Goal: Task Accomplishment & Management: Manage account settings

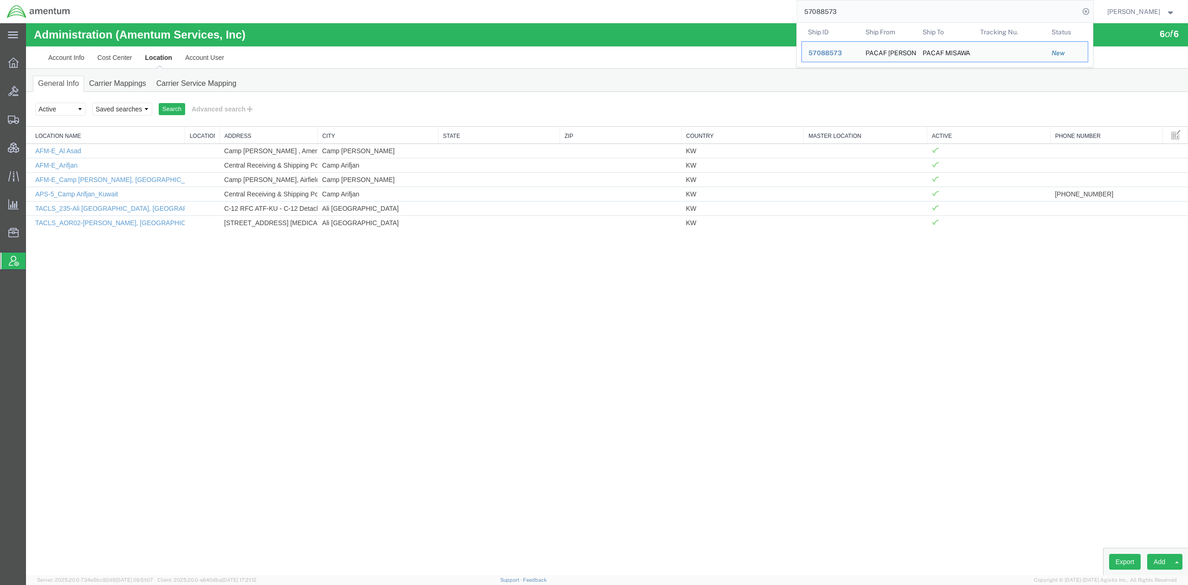
drag, startPoint x: 861, startPoint y: 17, endPoint x: 553, endPoint y: -31, distance: 311.3
click at [553, 0] on html "main_menu Created with Sketch. Collapse Menu Overview Bids Shipments Shipment M…" at bounding box center [594, 292] width 1188 height 585
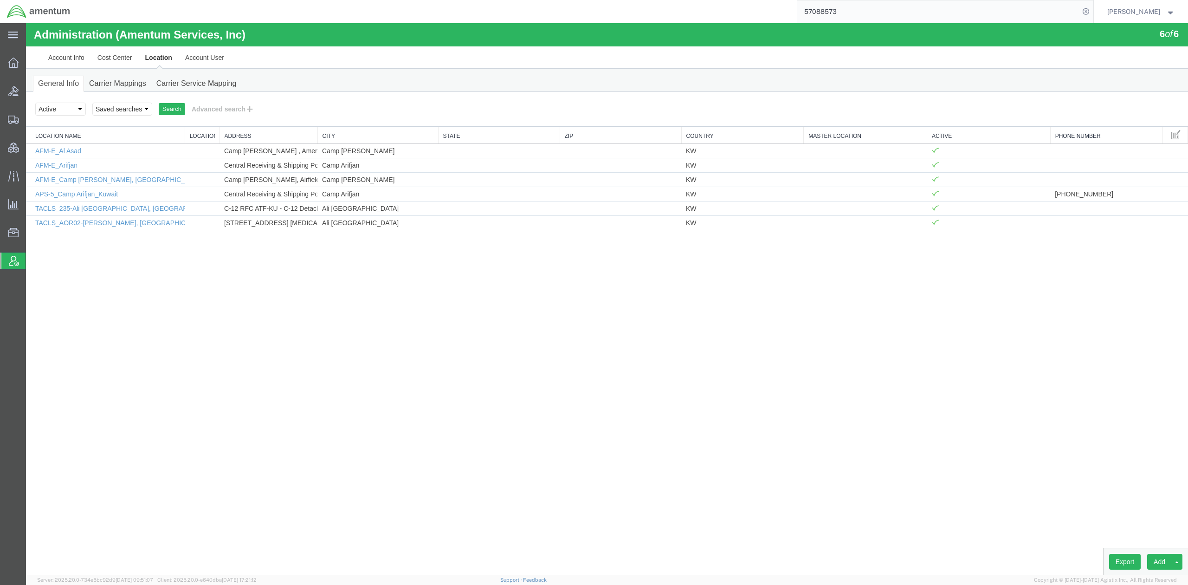
paste input "69466"
type input "57069466"
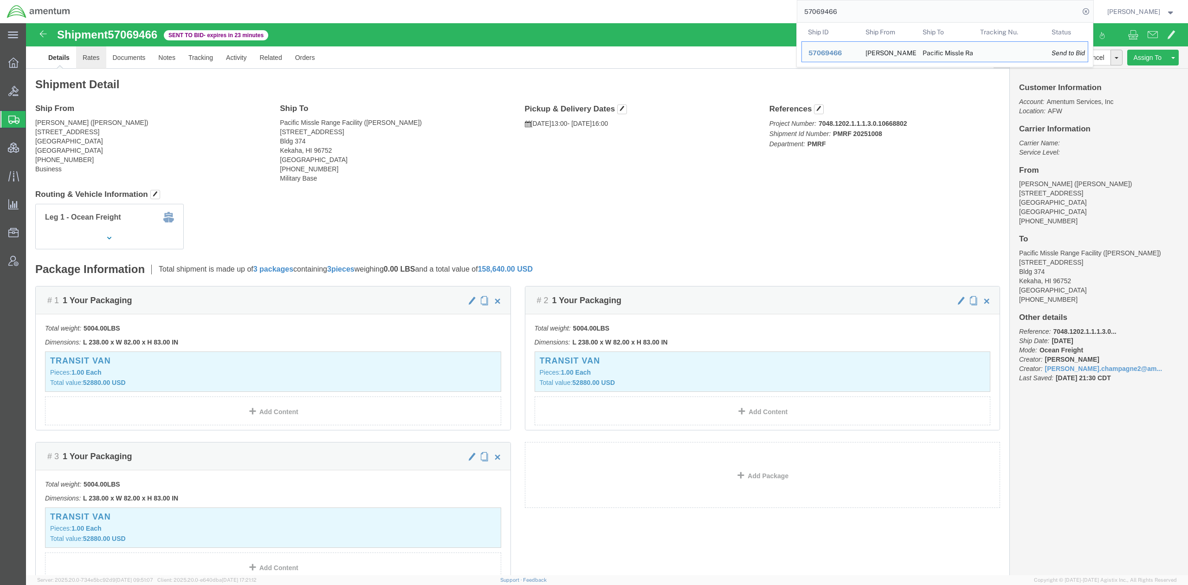
click link "Rates"
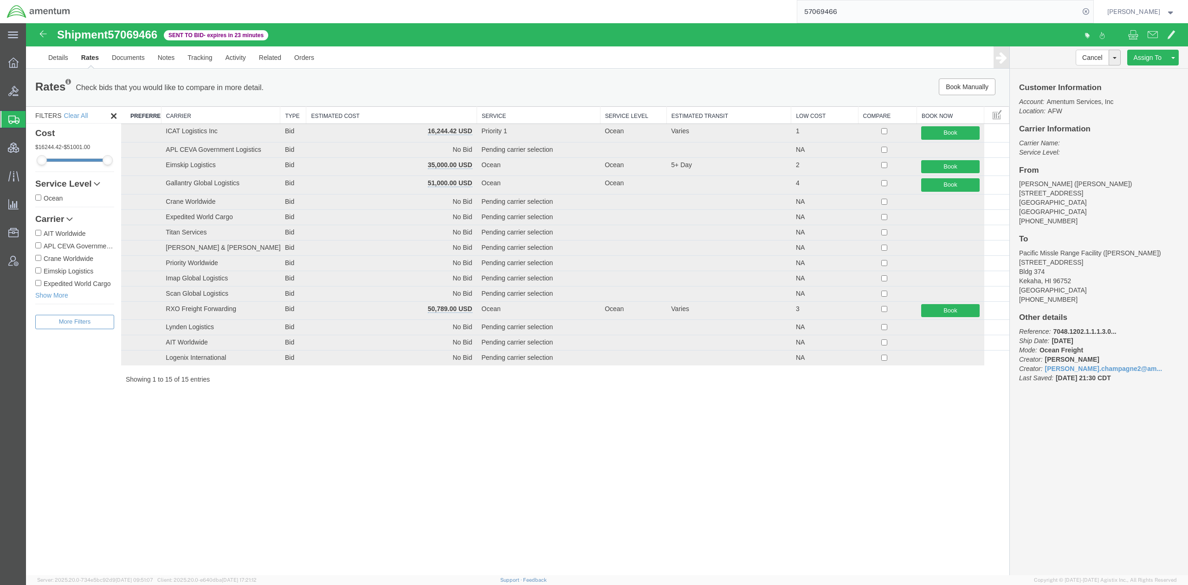
click at [383, 113] on th "Estimated Cost" at bounding box center [391, 115] width 171 height 17
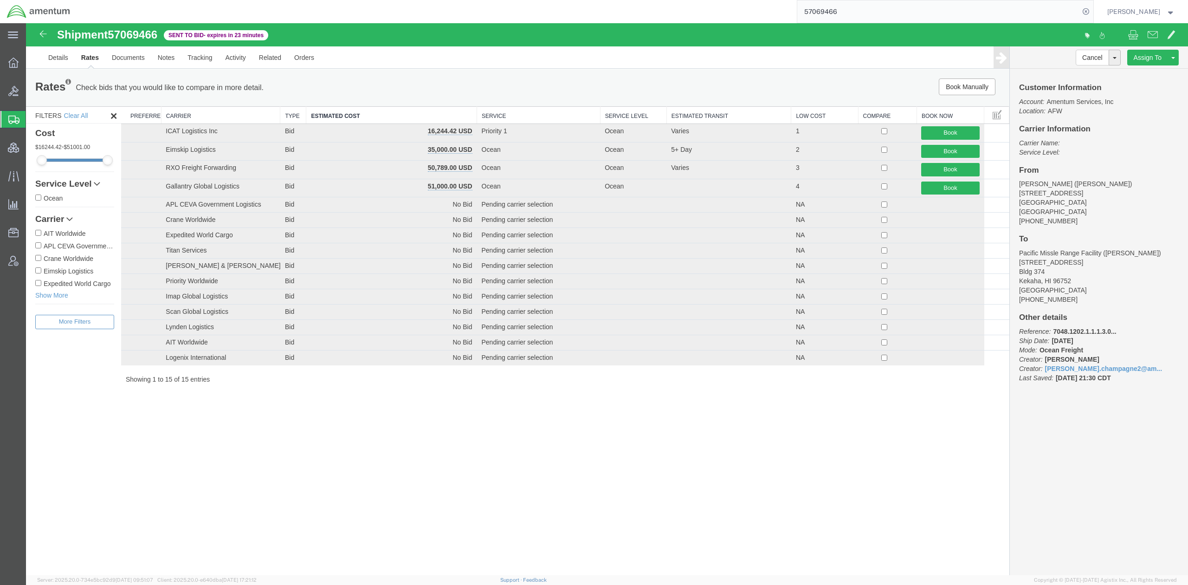
click at [33, 117] on span "Shipments" at bounding box center [29, 119] width 7 height 19
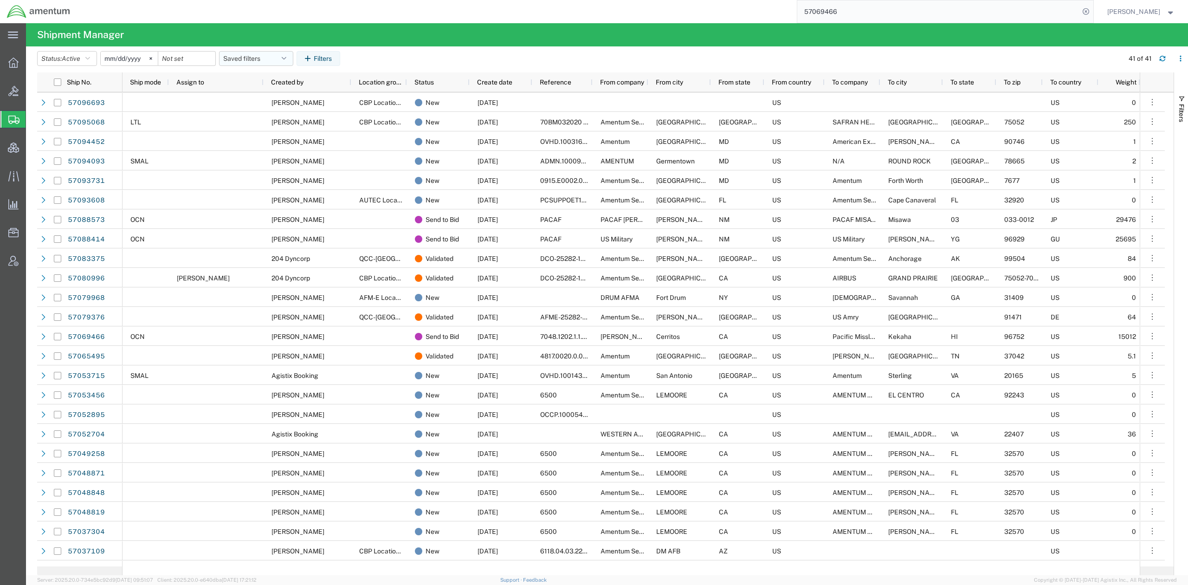
click at [255, 63] on button "Saved filters" at bounding box center [256, 58] width 74 height 15
click at [263, 118] on span "Active DCI shipments" at bounding box center [281, 116] width 122 height 17
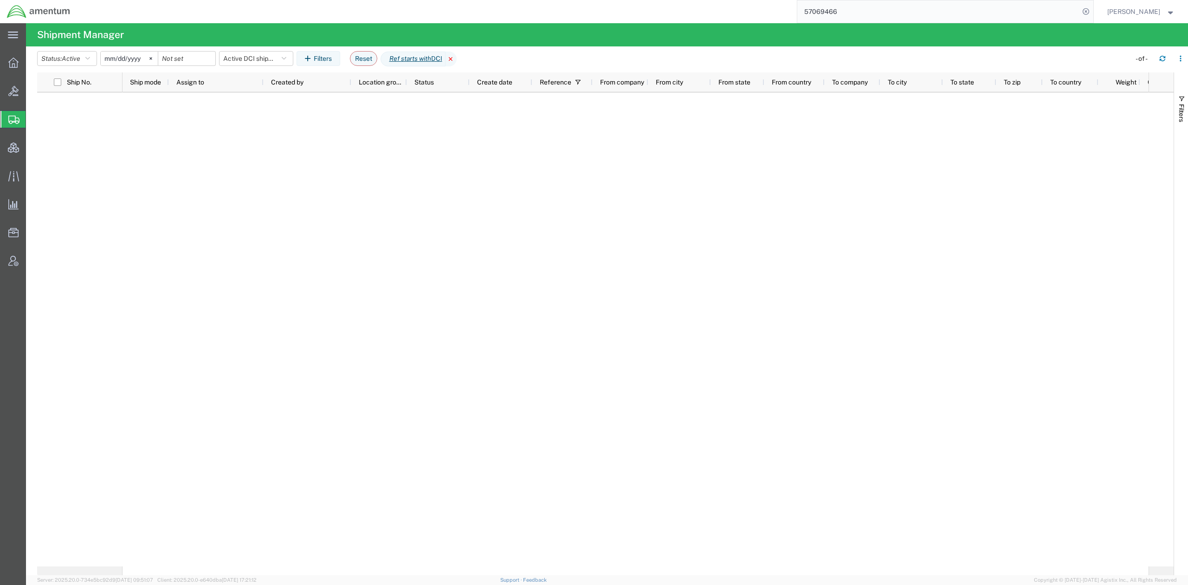
click at [456, 57] on icon at bounding box center [450, 58] width 11 height 15
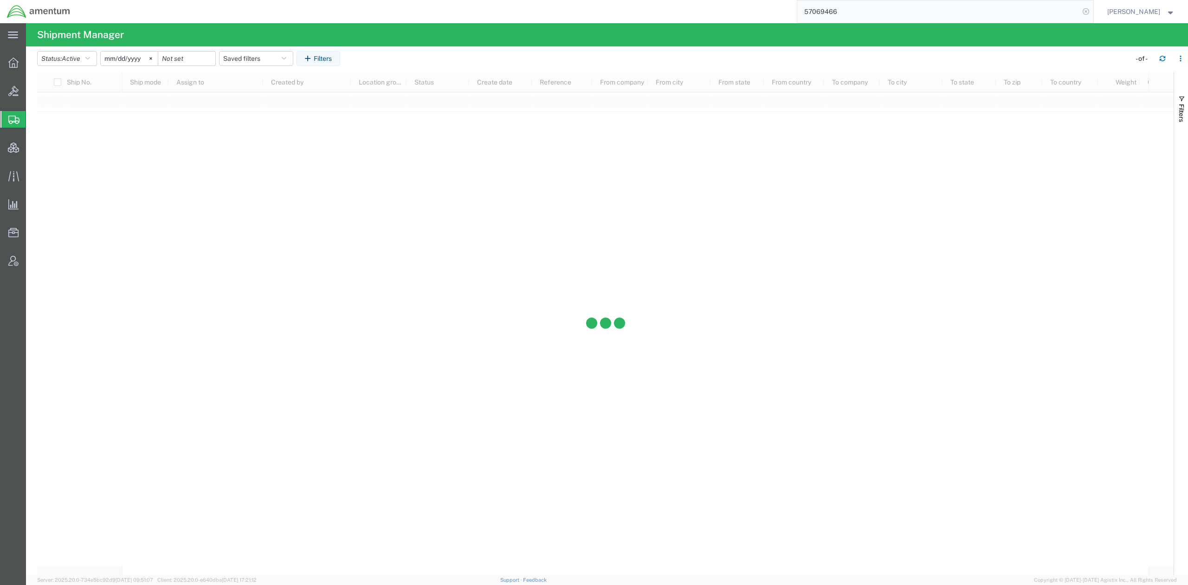
click at [1083, 13] on icon at bounding box center [1085, 11] width 13 height 13
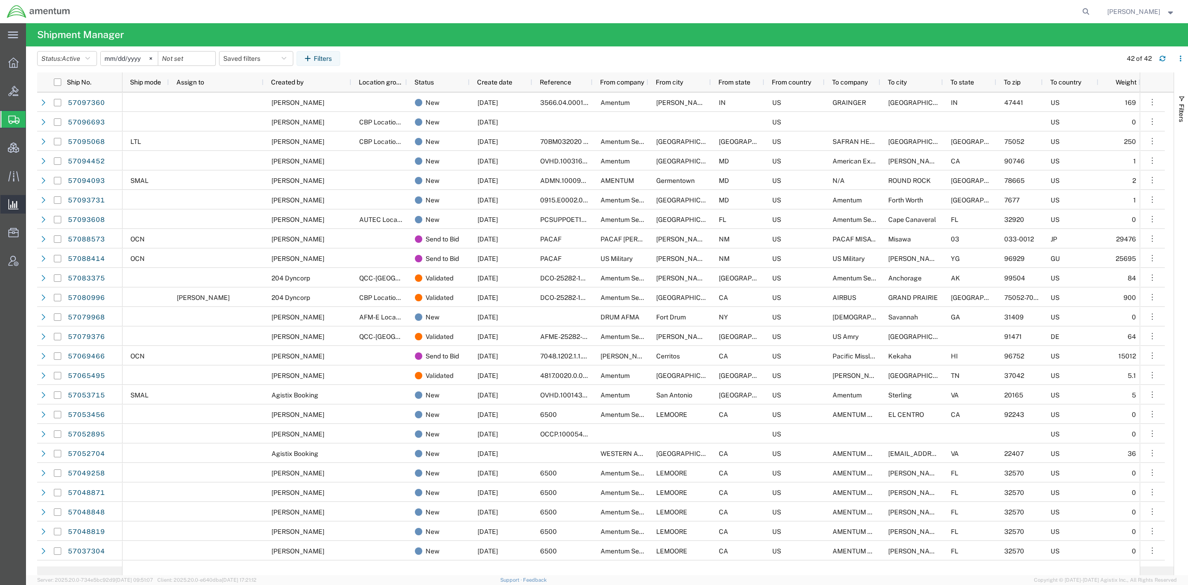
click at [0, 0] on span "Analyses" at bounding box center [0, 0] width 0 height 0
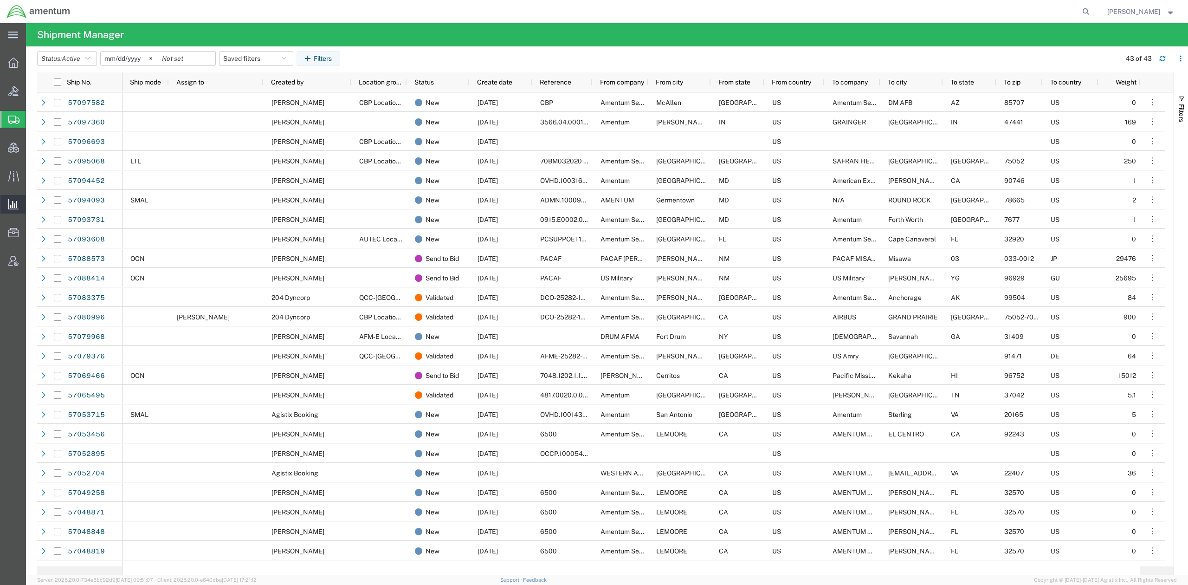
click at [0, 0] on span "Analyses" at bounding box center [0, 0] width 0 height 0
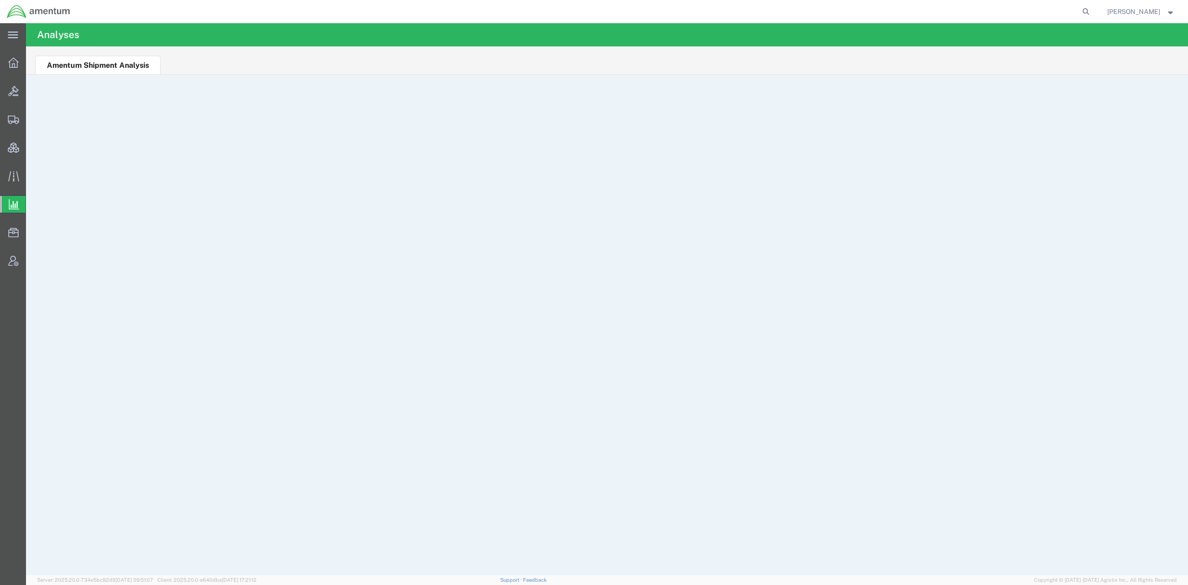
click at [854, 56] on ul "Amentum Shipment Analysis" at bounding box center [607, 60] width 1162 height 28
click at [600, 56] on ul "Amentum Shipment Analysis" at bounding box center [607, 60] width 1162 height 28
click at [400, 12] on div at bounding box center [585, 11] width 1016 height 23
click at [149, 68] on li "Amentum Shipment Analysis" at bounding box center [97, 65] width 125 height 19
click at [151, 66] on li "Amentum Shipment Analysis" at bounding box center [97, 65] width 125 height 19
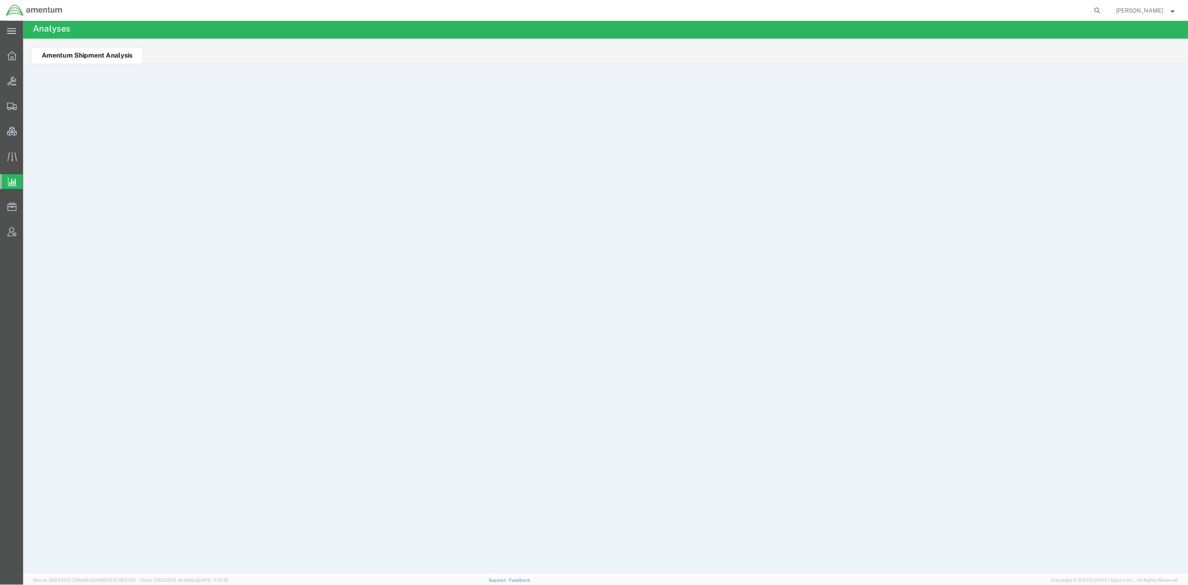
scroll to position [3, 0]
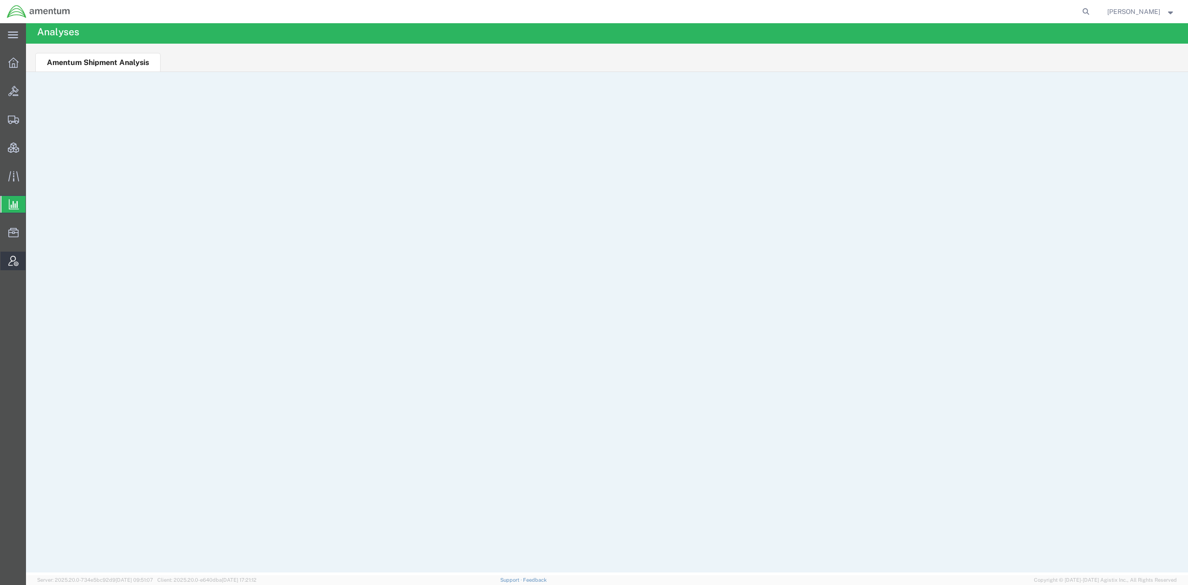
click at [32, 260] on span "Account Admin" at bounding box center [29, 260] width 6 height 19
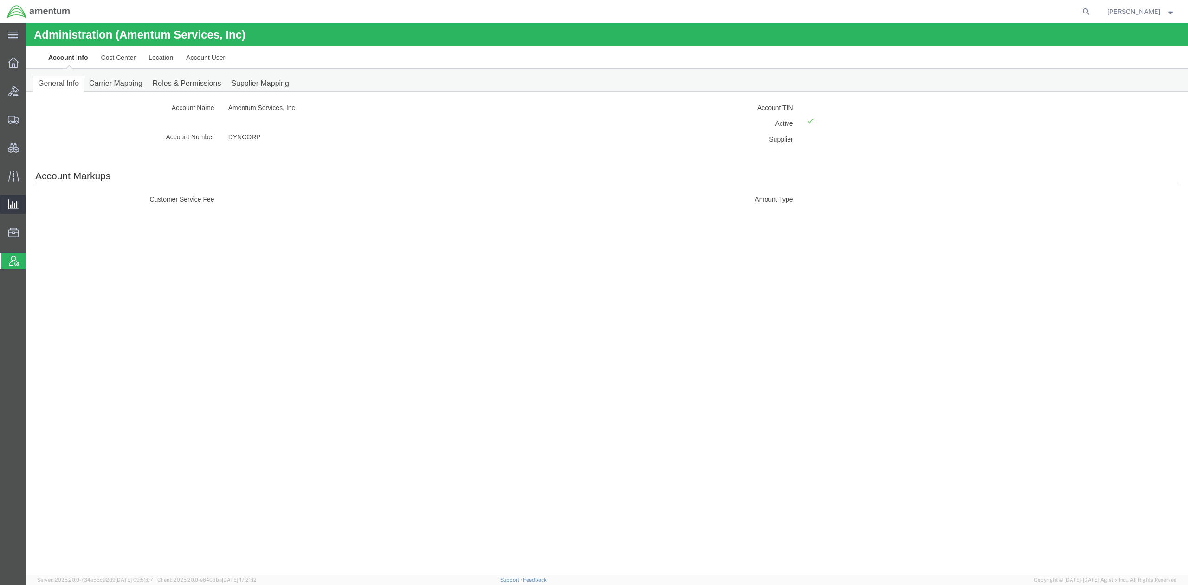
click at [0, 0] on span "Saved Reports" at bounding box center [0, 0] width 0 height 0
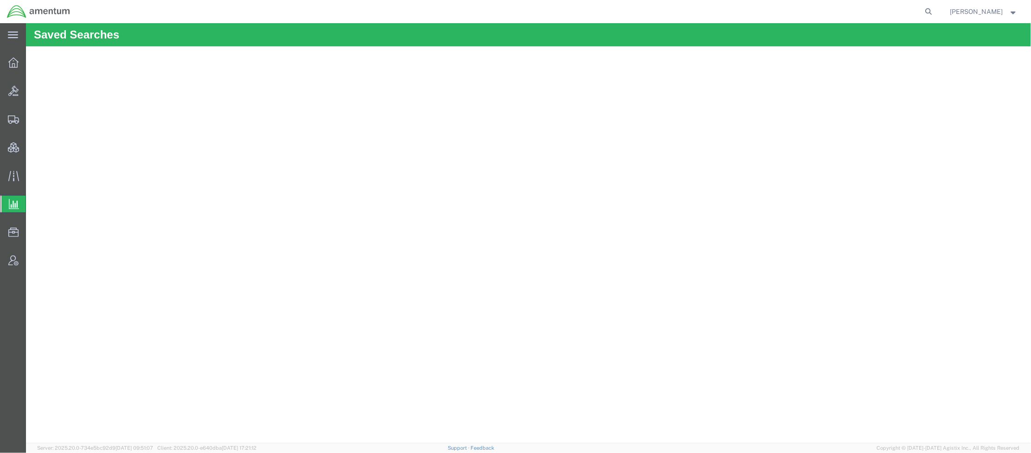
drag, startPoint x: 62, startPoint y: 119, endPoint x: 15, endPoint y: 135, distance: 49.3
click at [32, 119] on span "Shipments" at bounding box center [29, 119] width 6 height 19
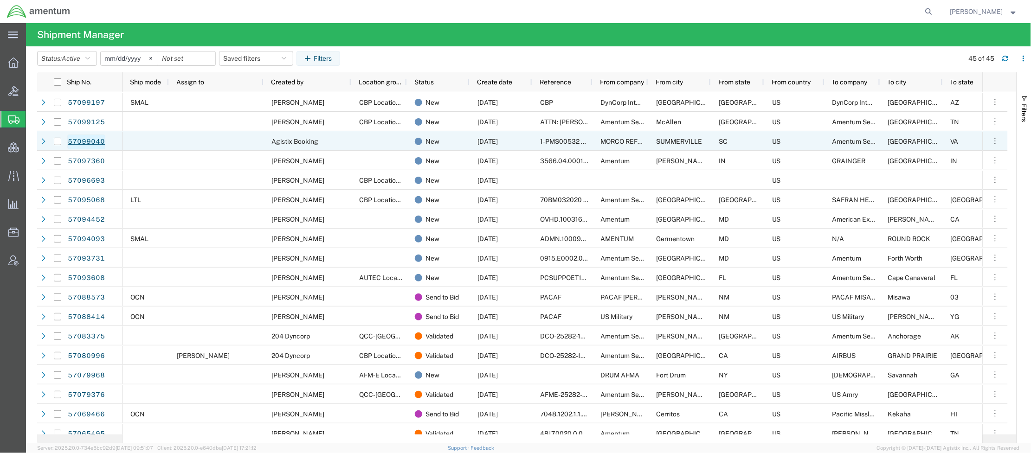
click at [96, 138] on link "57099040" at bounding box center [86, 142] width 38 height 15
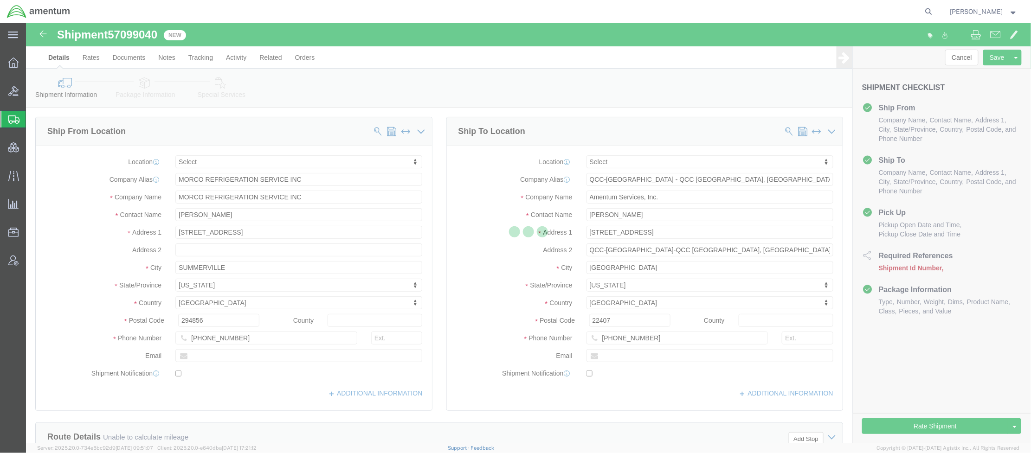
select select
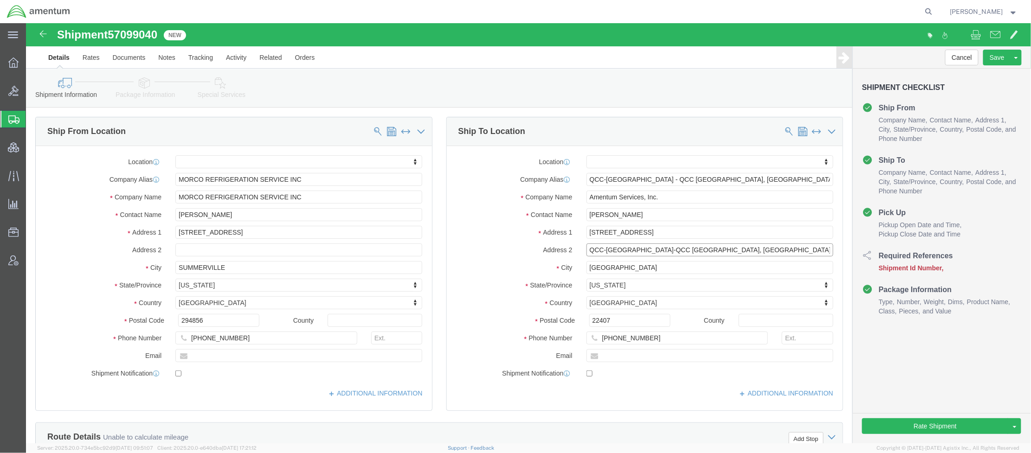
drag, startPoint x: 676, startPoint y: 230, endPoint x: 584, endPoint y: 233, distance: 92.4
click input "QCC-[GEOGRAPHIC_DATA]-QCC [GEOGRAPHIC_DATA], [GEOGRAPHIC_DATA]"
type input "QCC-VA - PMS326 Program"
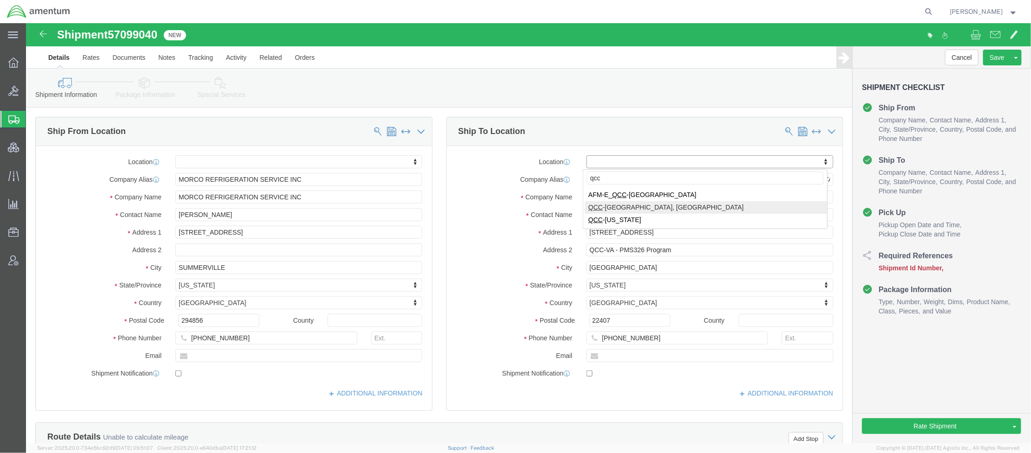
type input "qcc"
select select "67291"
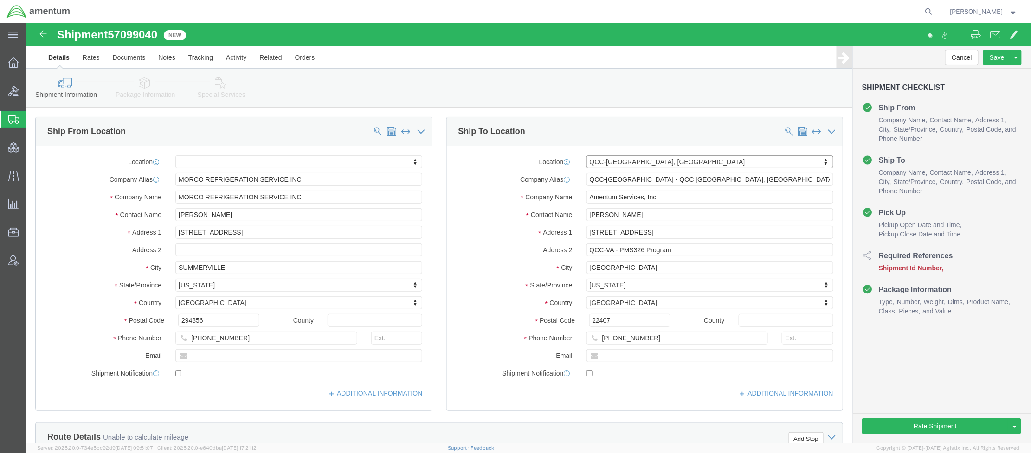
select select "VA"
click input "QCC-VA - PMS326 Program"
type input "p"
type input "PMS326 program"
click input "[PERSON_NAME]"
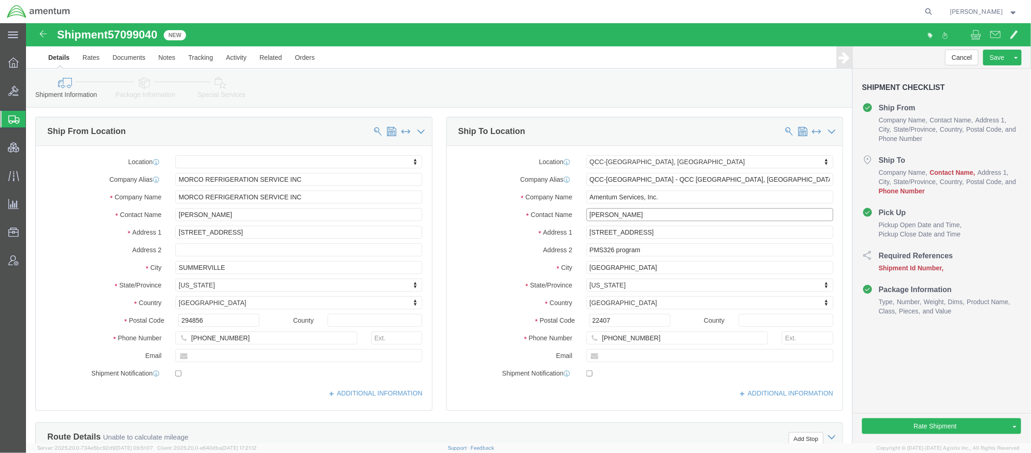
click input "[PERSON_NAME]"
paste input "[PERSON_NAME]"
type input "[PERSON_NAME]"
drag, startPoint x: 656, startPoint y: 321, endPoint x: 662, endPoint y: 315, distance: 8.9
click input "[PHONE_NUMBER]"
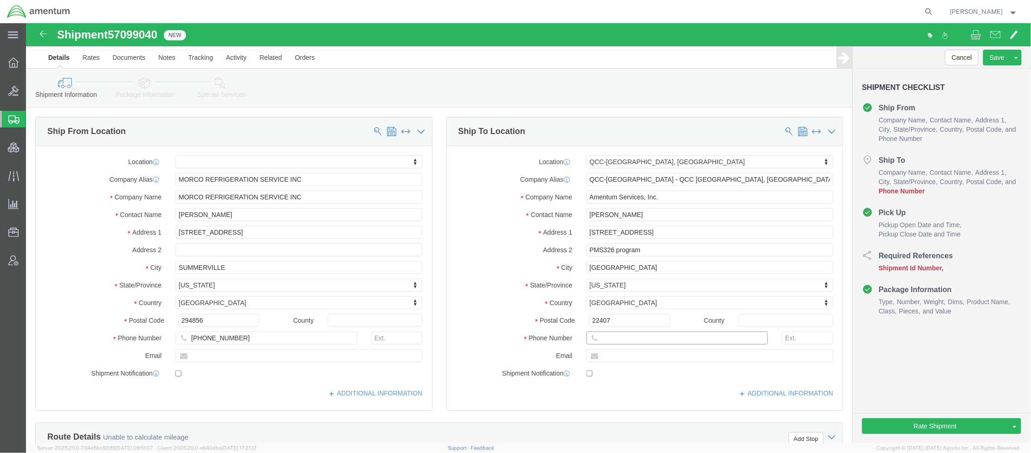
paste input "[PHONE_NUMBER]"
type input "[PHONE_NUMBER]"
click input "text"
paste input "[PERSON_NAME][EMAIL_ADDRESS][PERSON_NAME][DOMAIN_NAME]"
type input "[PERSON_NAME][EMAIL_ADDRESS][PERSON_NAME][DOMAIN_NAME]"
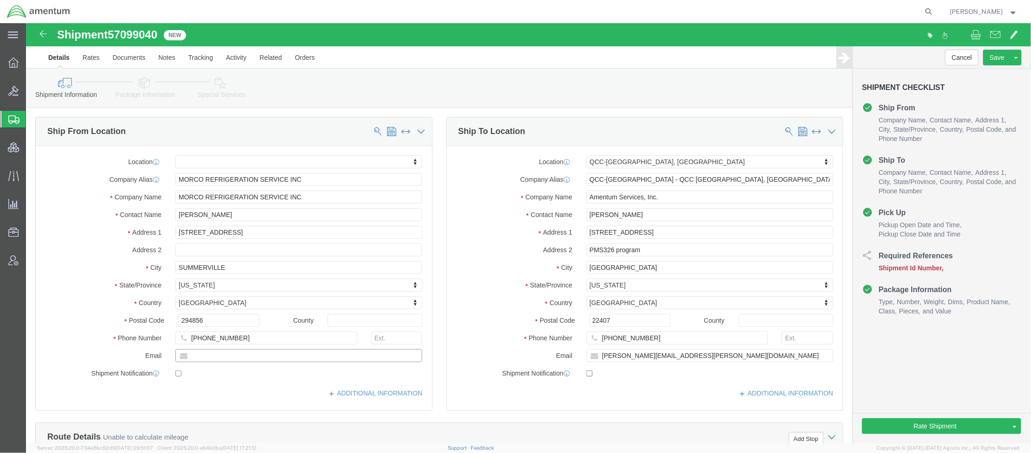
click input "text"
paste input "[PERSON_NAME][EMAIL_ADDRESS][DOMAIN_NAME]"
type input "[PERSON_NAME][EMAIL_ADDRESS][DOMAIN_NAME]"
click input "checkbox"
click div
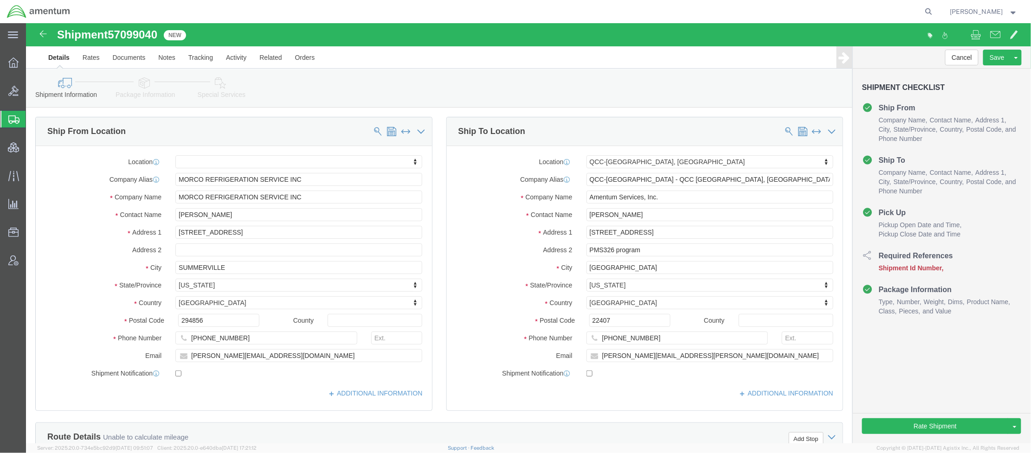
click label
click input "checkbox"
checkbox input "true"
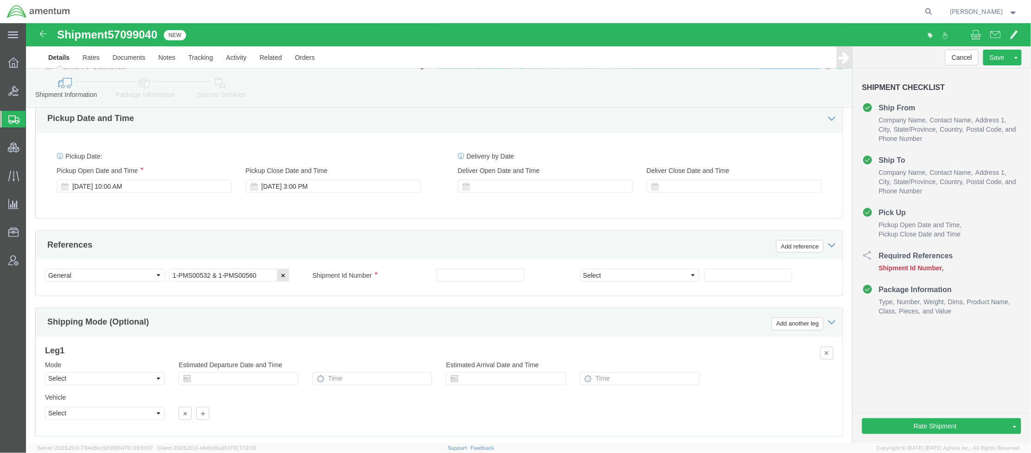
scroll to position [536, 0]
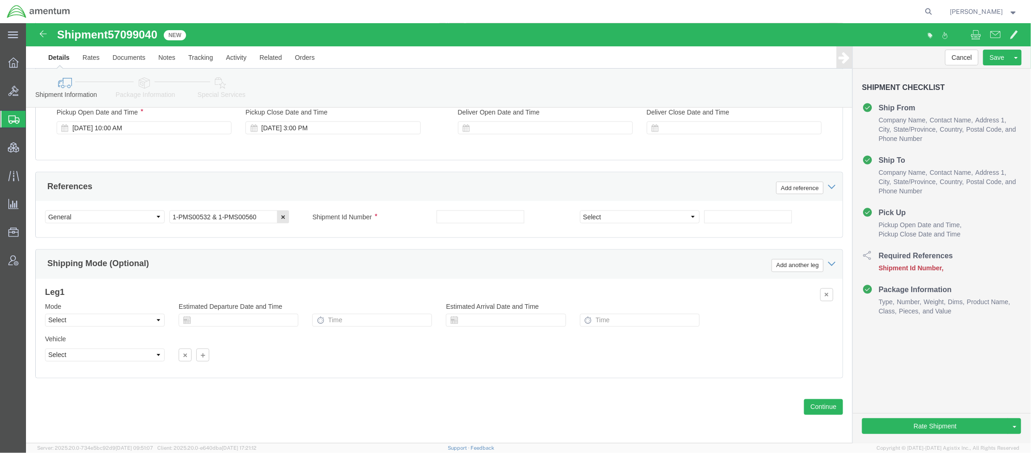
click link "Package Information"
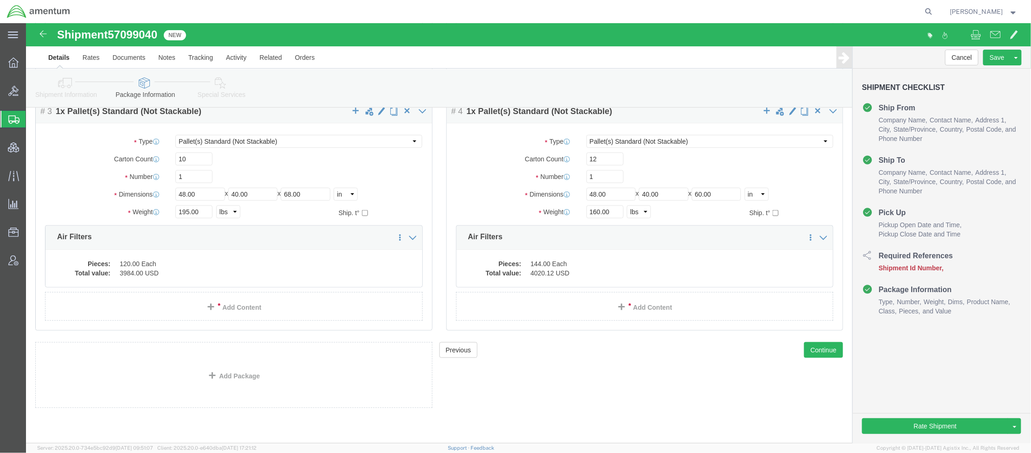
scroll to position [291, 0]
click icon
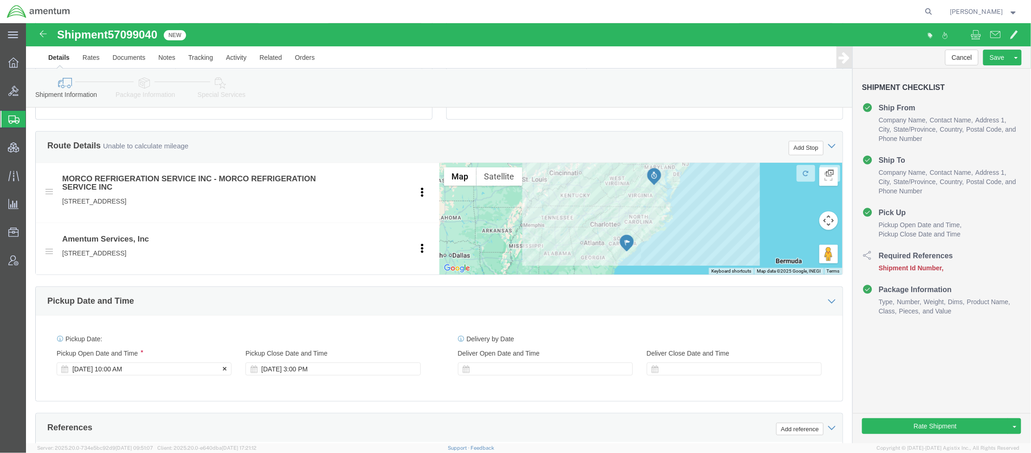
scroll to position [536, 0]
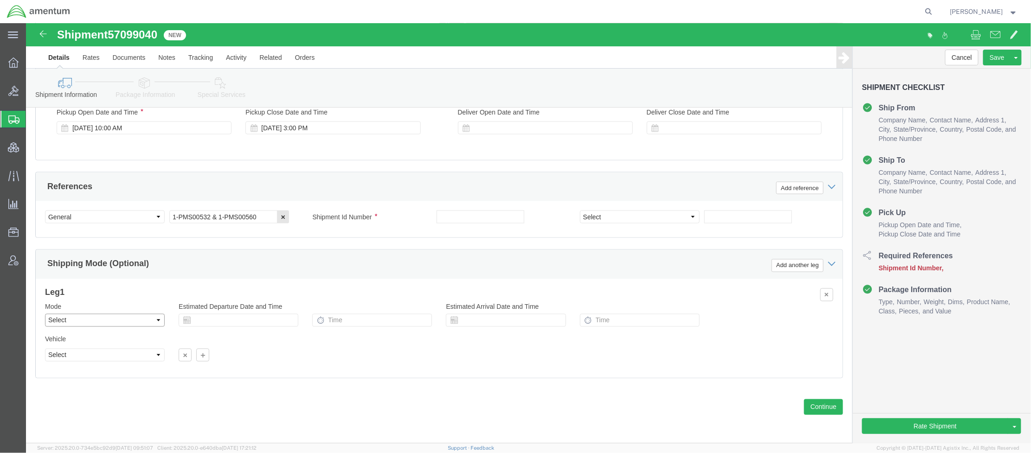
click select "Select Air Less than Truckload Multi-Leg Ocean Freight Rail Small Parcel Truckl…"
select select "LTL"
click select "Select Air Less than Truckload Multi-Leg Ocean Freight Rail Small Parcel Truckl…"
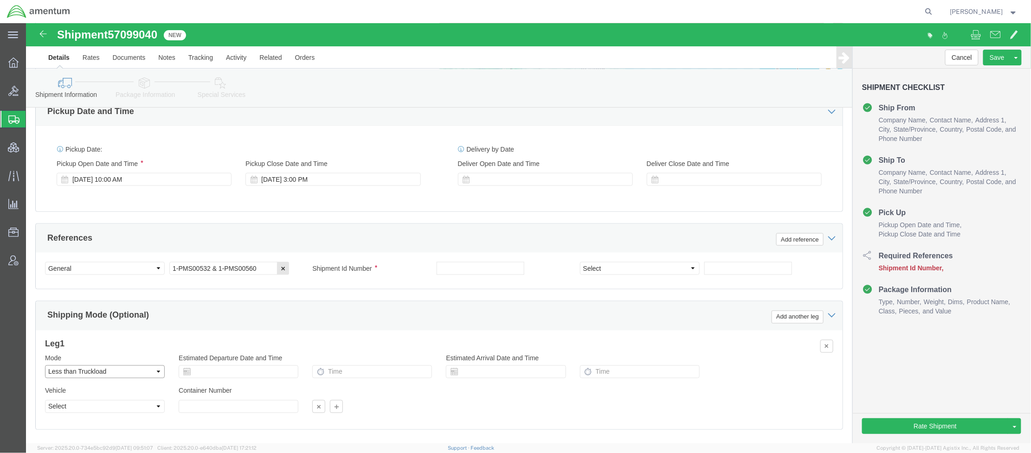
scroll to position [371, 0]
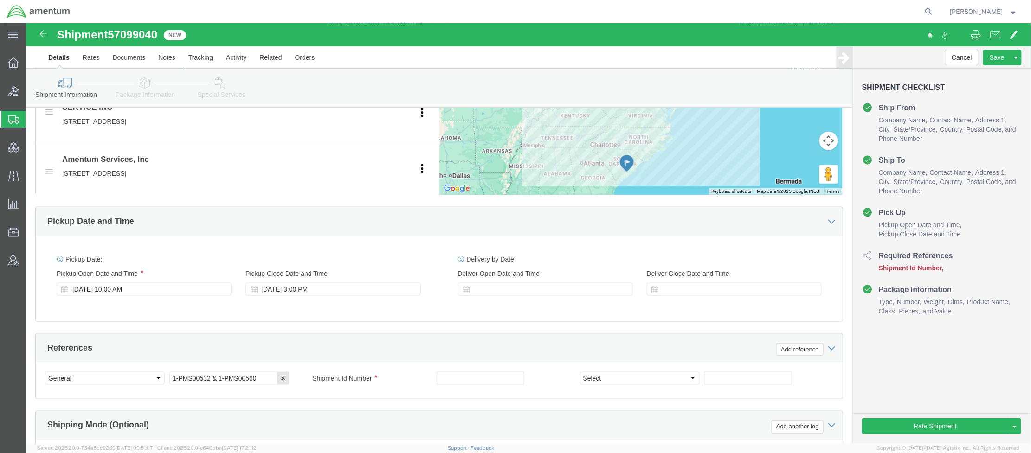
click icon
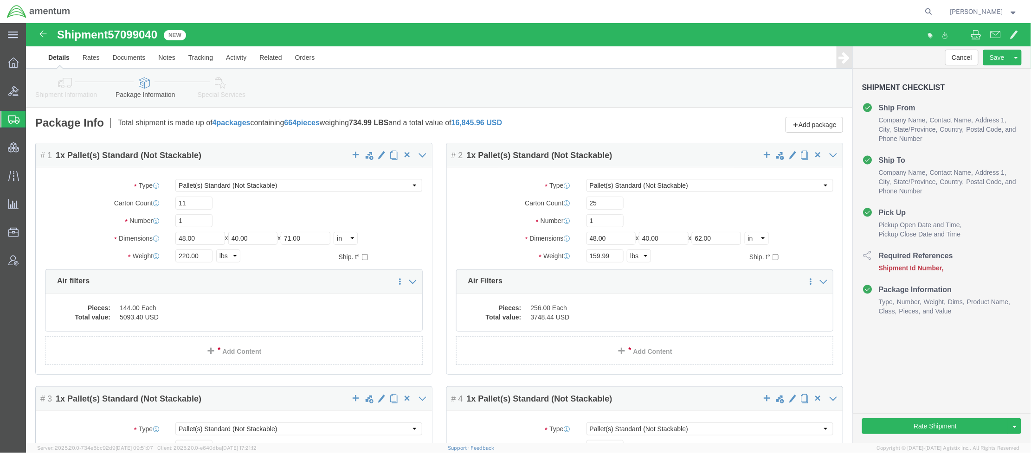
click icon
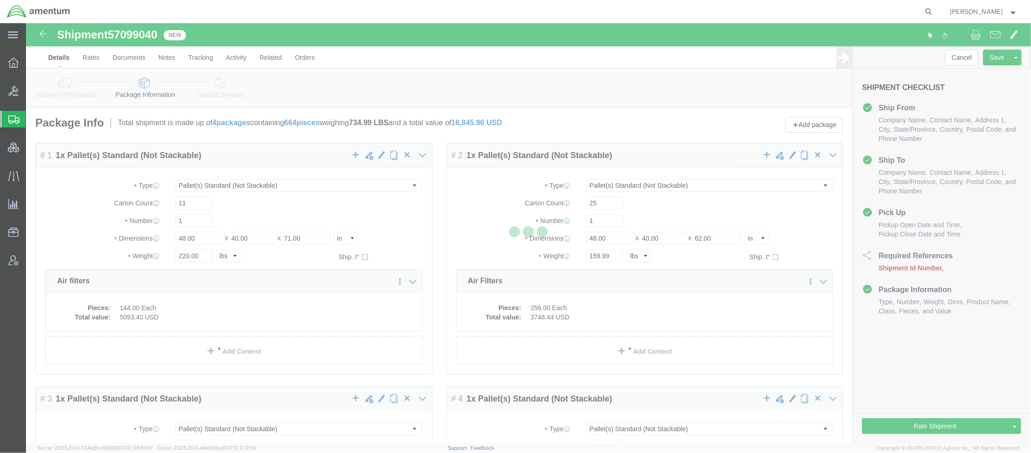
select select
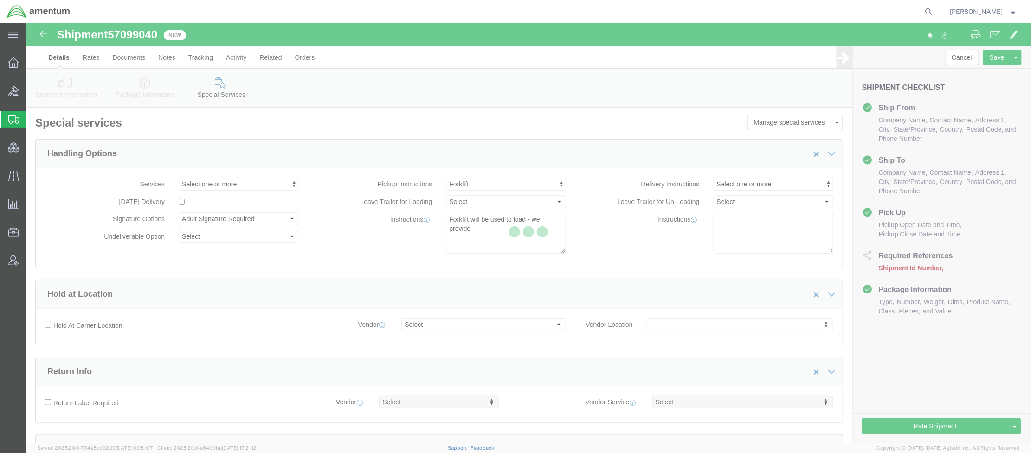
scroll to position [10, 0]
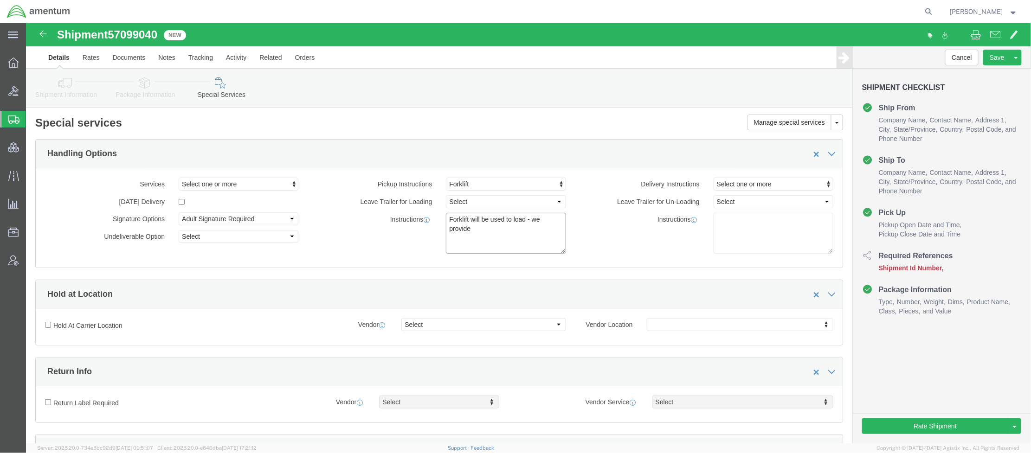
drag, startPoint x: 487, startPoint y: 210, endPoint x: 313, endPoint y: 165, distance: 180.1
click div "Pickup Instructions Forklift Crane Required Driver Assisted Loading Forklift In…"
click span "Forklift"
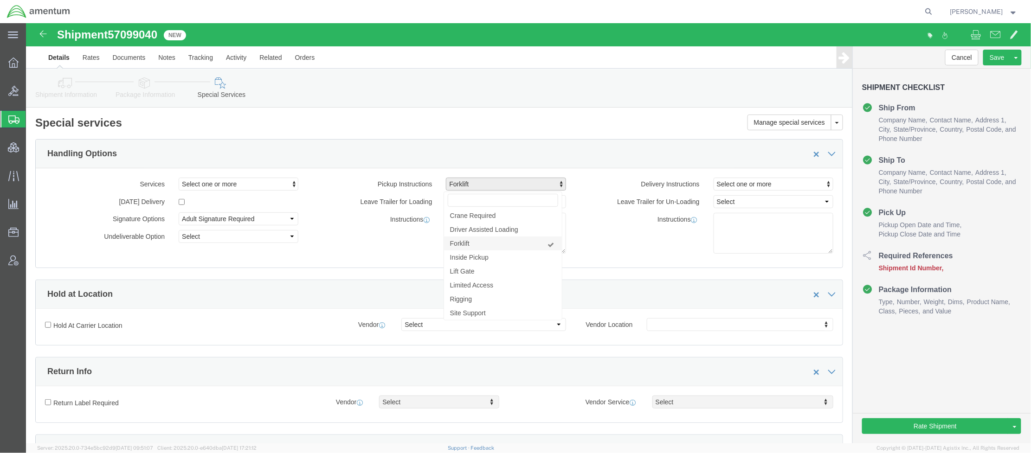
click link "Forklift"
select select
click div "Instructions"
click select "Select Adult Signature Required Direct Signature Required No Signature Required…"
select select
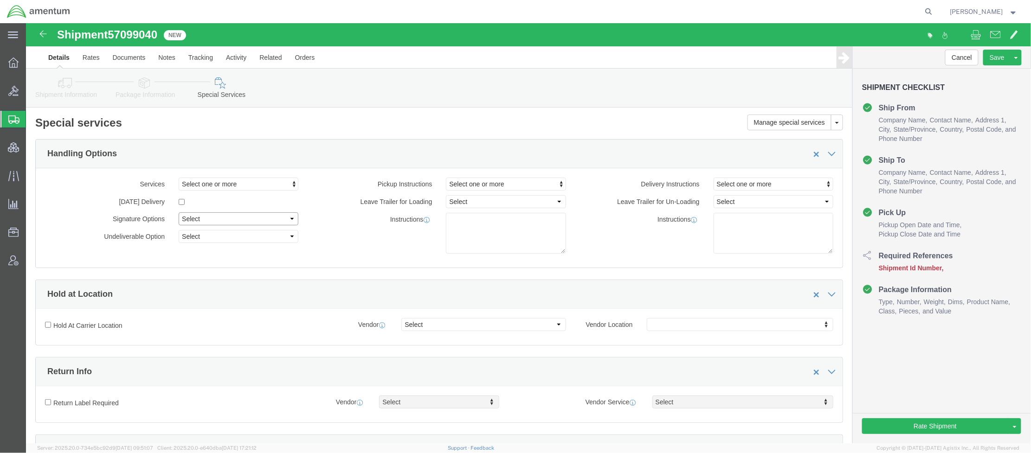
click select "Select Adult Signature Required Direct Signature Required No Signature Required…"
click div "Instructions Forklift will be used to load - we provide"
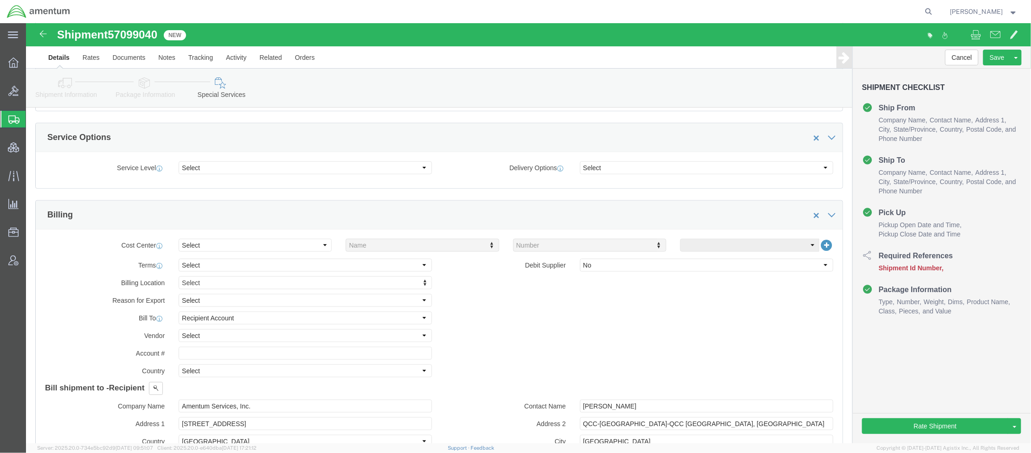
scroll to position [412, 0]
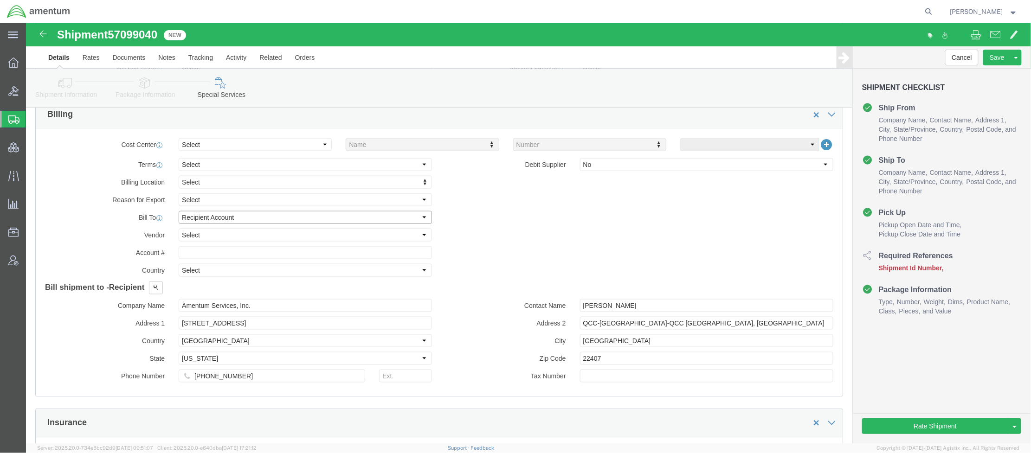
click select "Select Recipient Account Sender/Shipper Third Party Account"
select select "SHIP"
click select "Select Recipient Account Sender/Shipper Third Party Account"
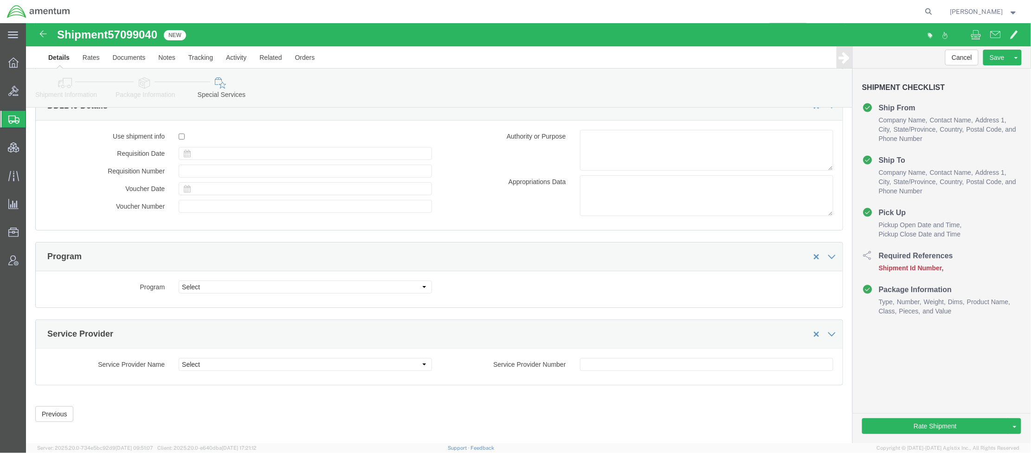
scroll to position [1473, 0]
click link "Shipment Information"
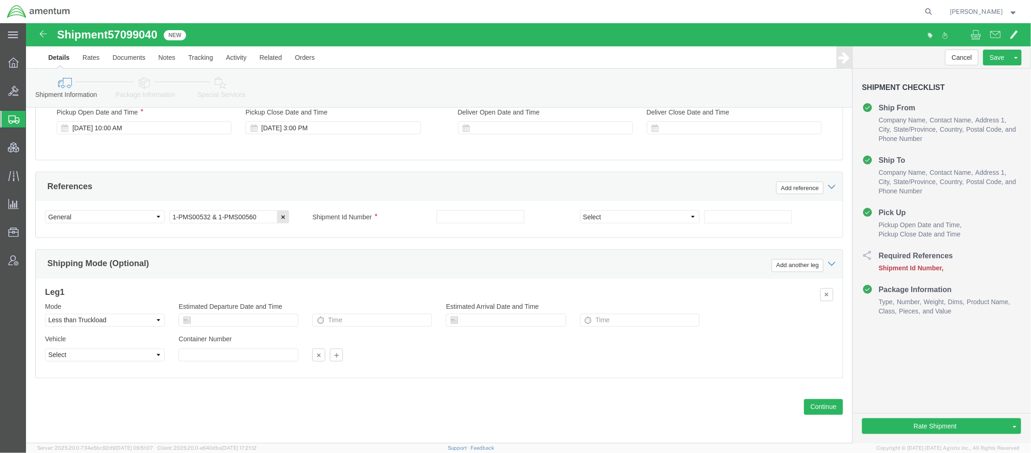
scroll to position [536, 0]
click select "Select Account Type Activity ID Airline Appointment Number ASN Batch Request # …"
select select "PURCHORD"
click select "Select Account Type Activity ID Airline Appointment Number ASN Batch Request # …"
drag, startPoint x: 136, startPoint y: 14, endPoint x: 86, endPoint y: 10, distance: 50.7
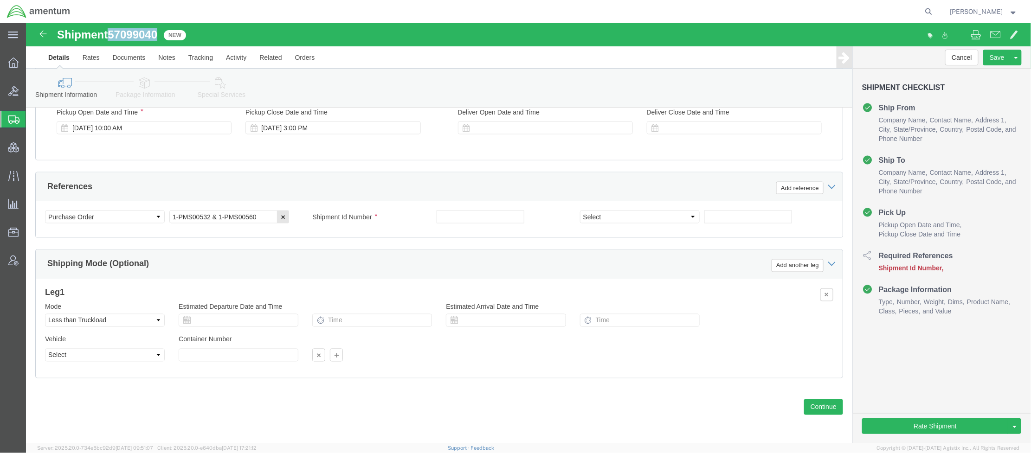
click div "Shipment 57099040 New"
copy span "57099040"
click input "text"
paste input "57099040"
type input "57099040"
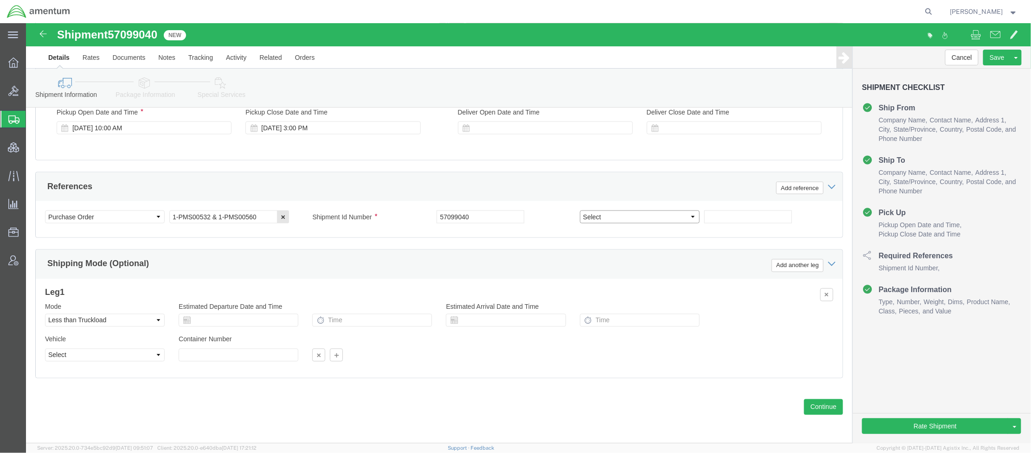
click select "Select Account Type Activity ID Airline Appointment Number ASN Batch Request # …"
select select "DEPT"
click select "Select Account Type Activity ID Airline Appointment Number ASN Batch Request # …"
click input "text"
type input "PMS326 program"
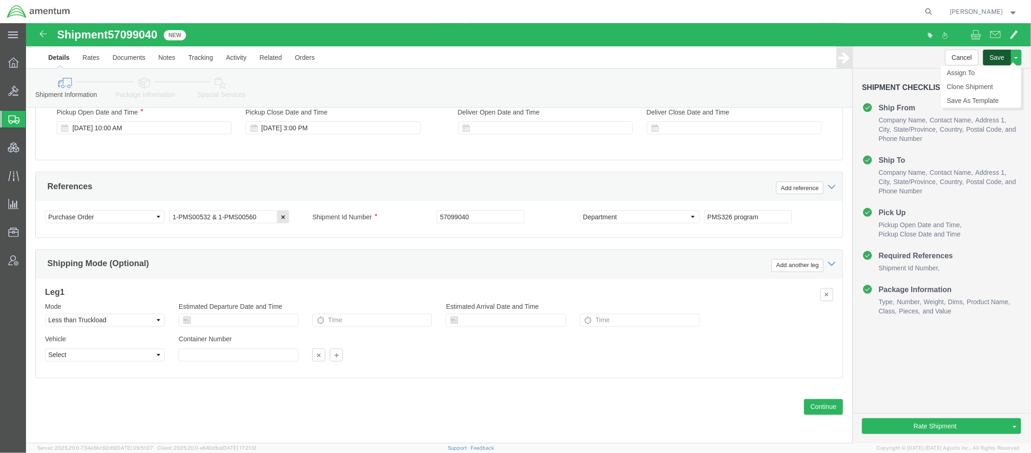
click button "Save"
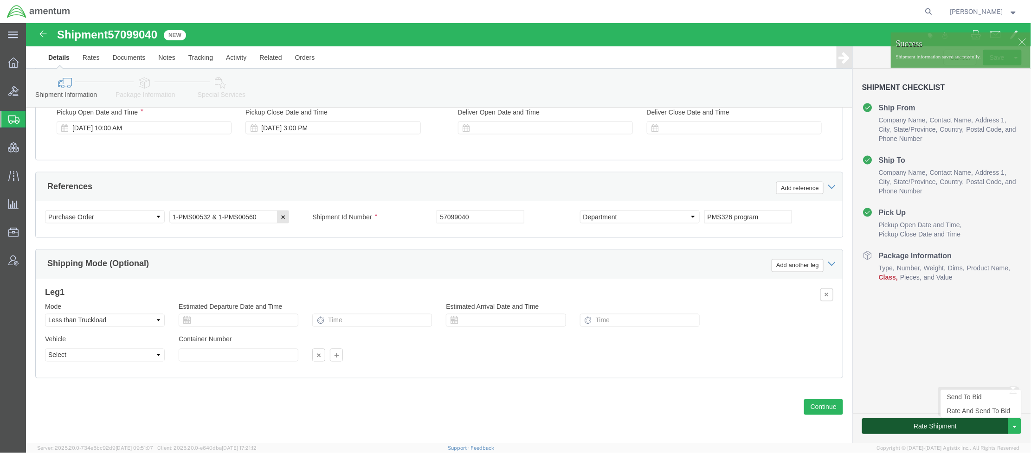
click button "Rate Shipment"
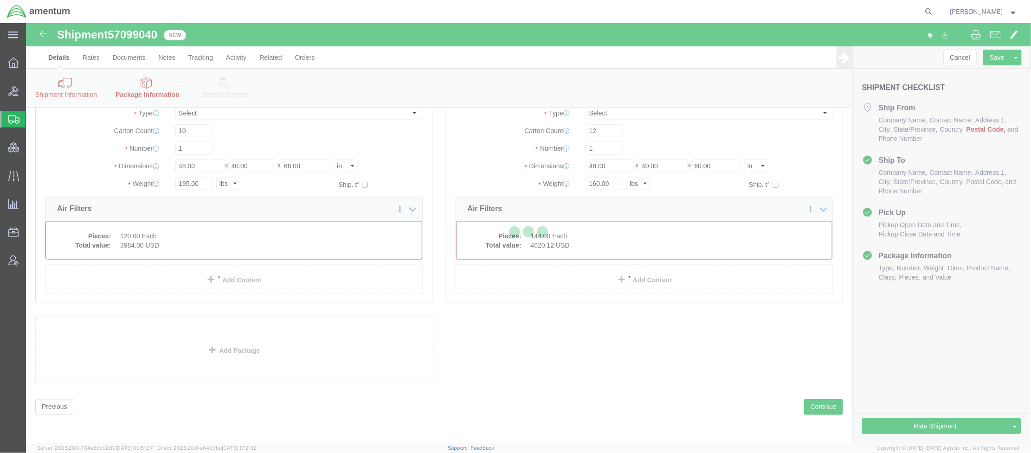
select select "PSNS"
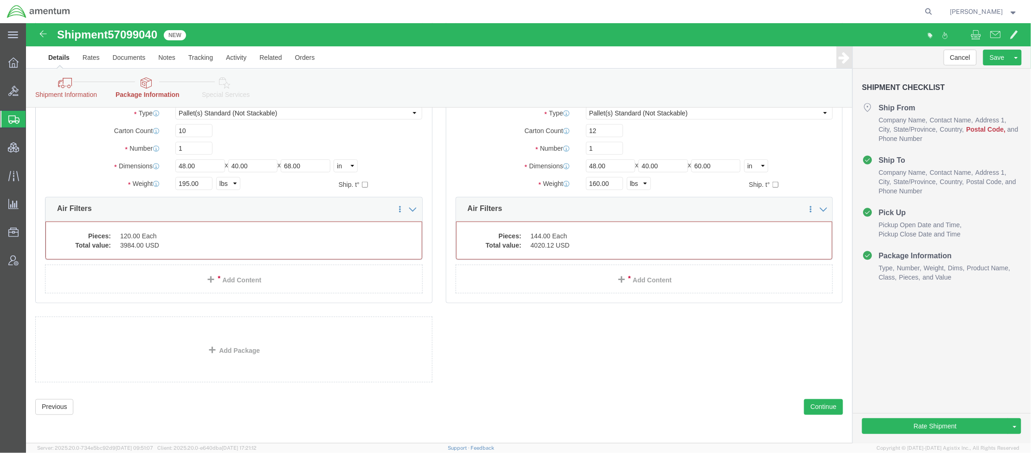
scroll to position [0, 0]
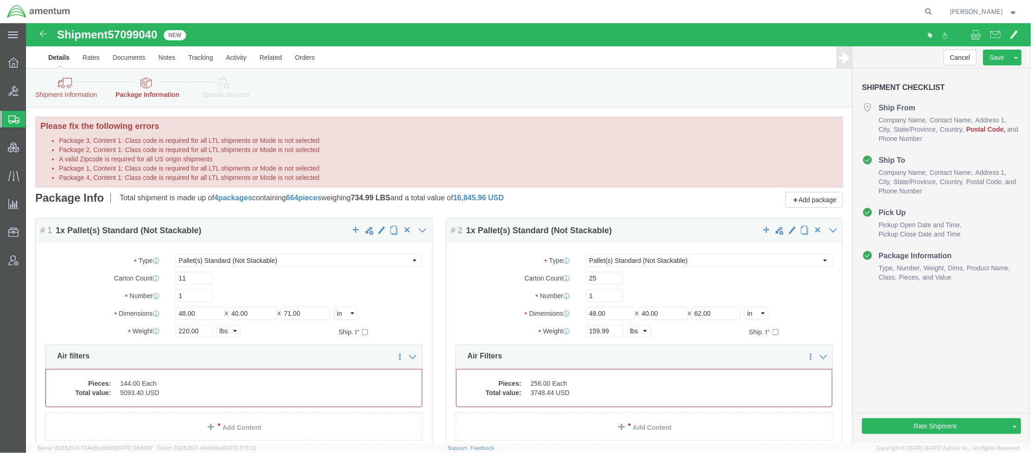
click link "Package Information"
click div "Pieces: 144.00 Each Total value: 5093.40 USD"
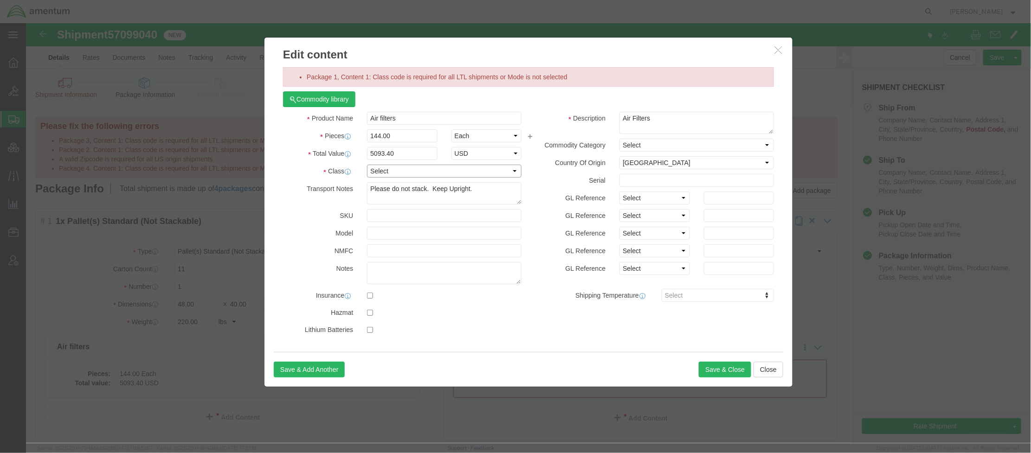
click select "Select 50 55 60 65 70 85 92.5 100 125 175 250 300 400"
select select "250"
click select "Select 50 55 60 65 70 85 92.5 100 125 175 250 300 400"
click button "Save & Close"
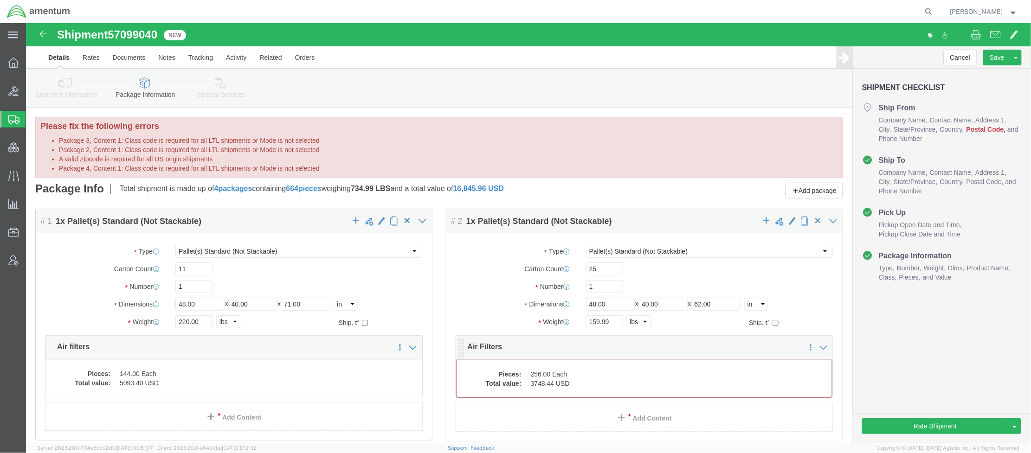
click dd "3748.44 USD"
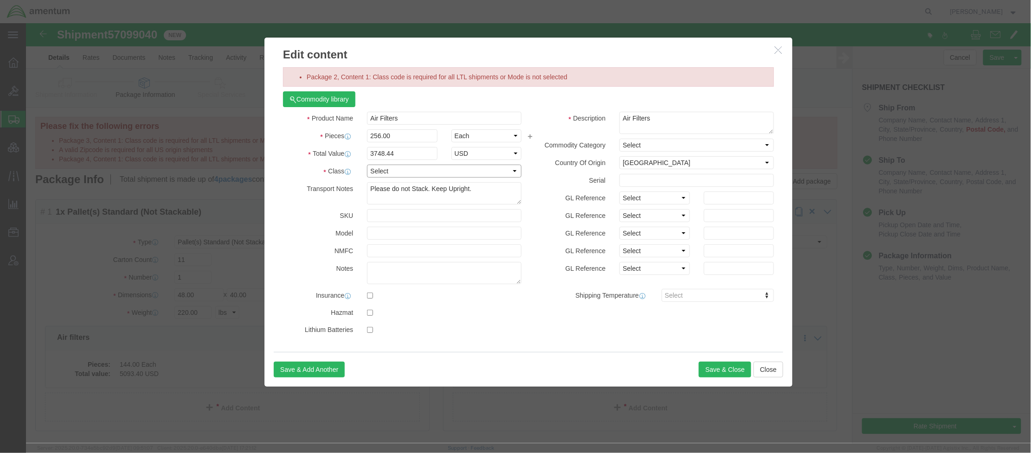
click select "Select 50 55 60 65 70 85 92.5 100 125 175 250 300 400"
select select "250"
click select "Select 50 55 60 65 70 85 92.5 100 125 175 250 300 400"
click button "Save & Close"
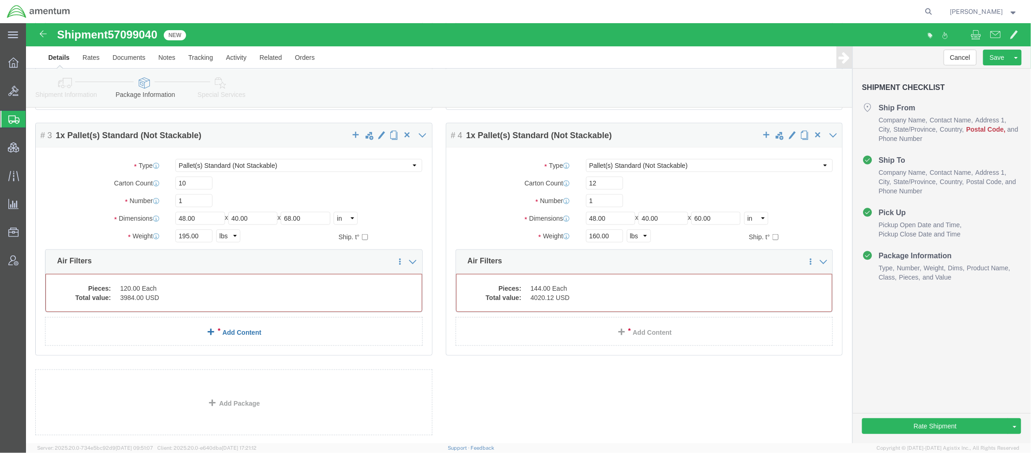
scroll to position [329, 0]
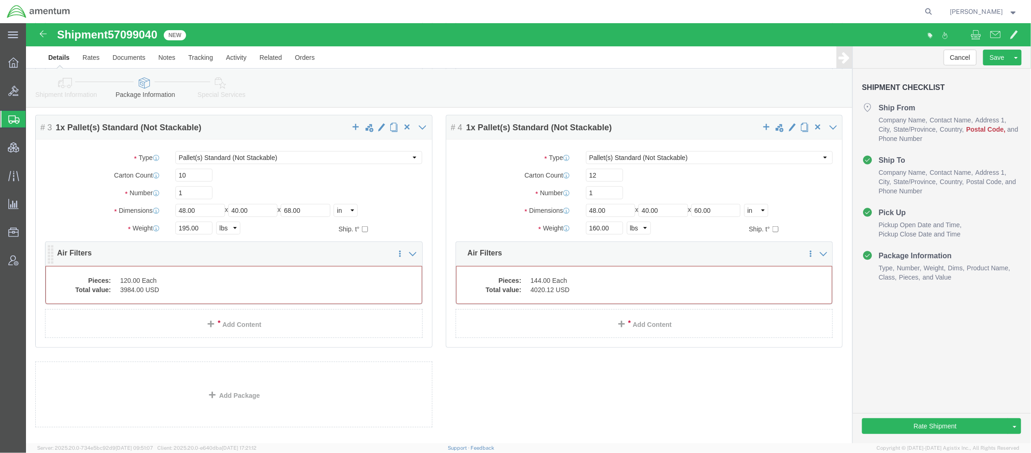
click dd "3984.00 USD"
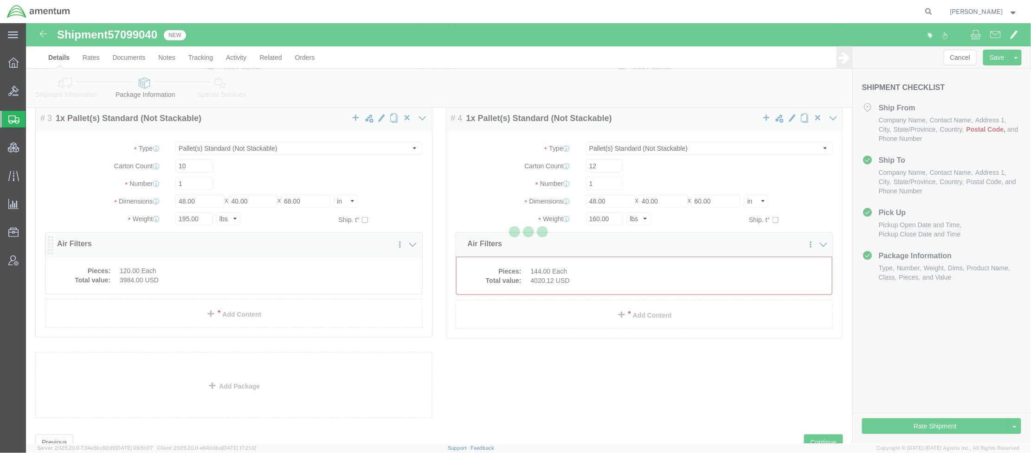
scroll to position [320, 0]
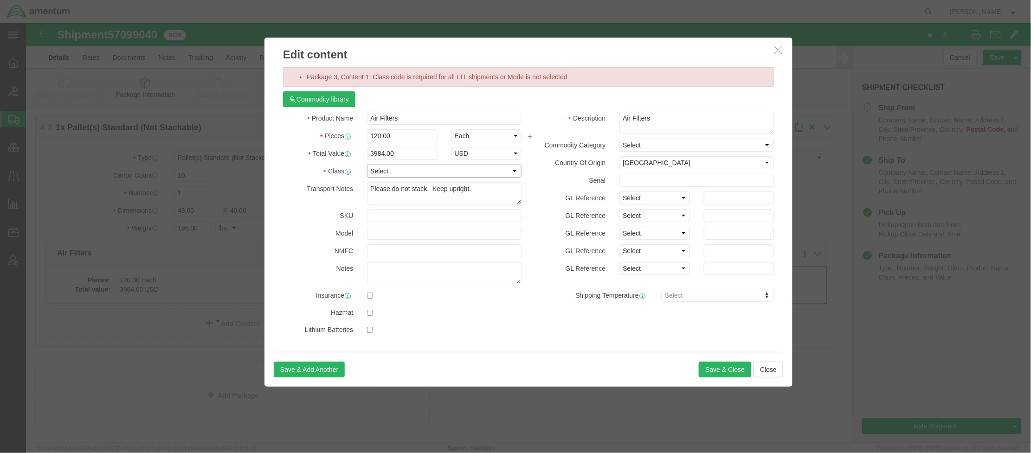
click select "Select 50 55 60 65 70 85 92.5 100 125 175 250 300 400"
select select "250"
click select "Select 50 55 60 65 70 85 92.5 100 125 175 250 300 400"
click button "Save & Close"
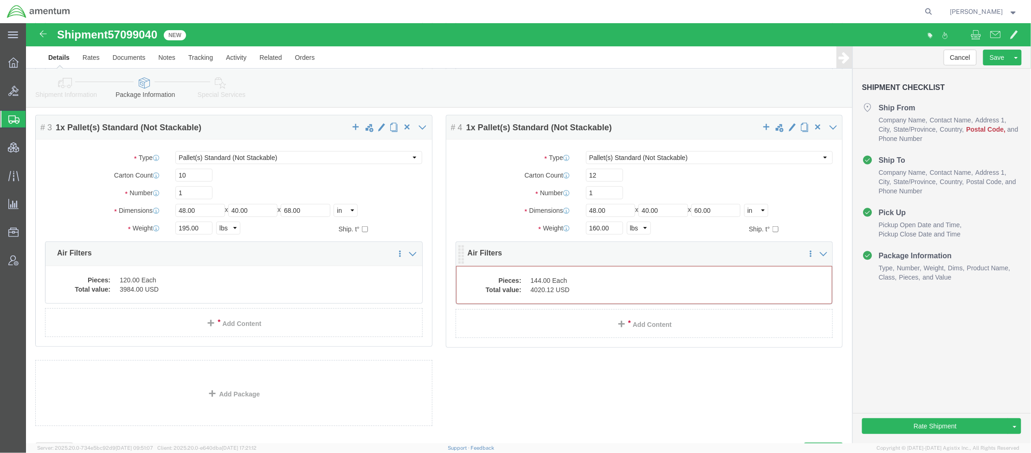
click dd "4020.12 USD"
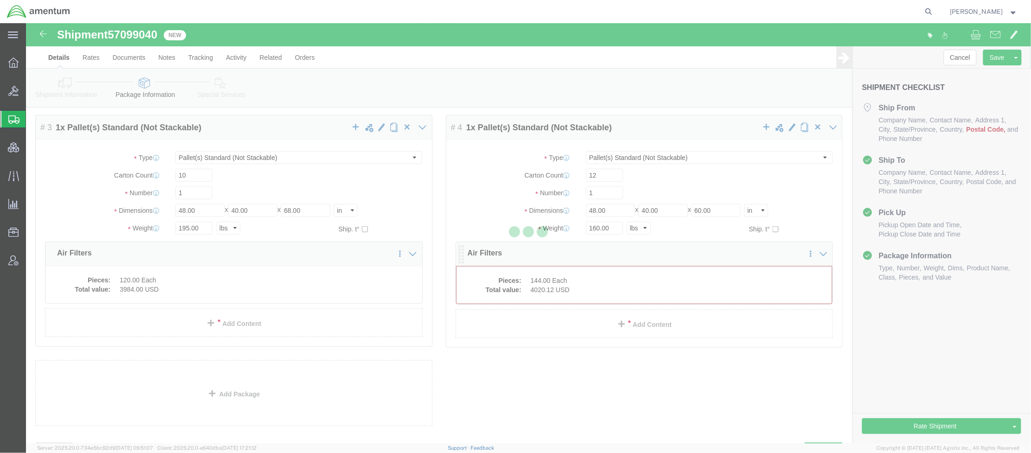
scroll to position [311, 0]
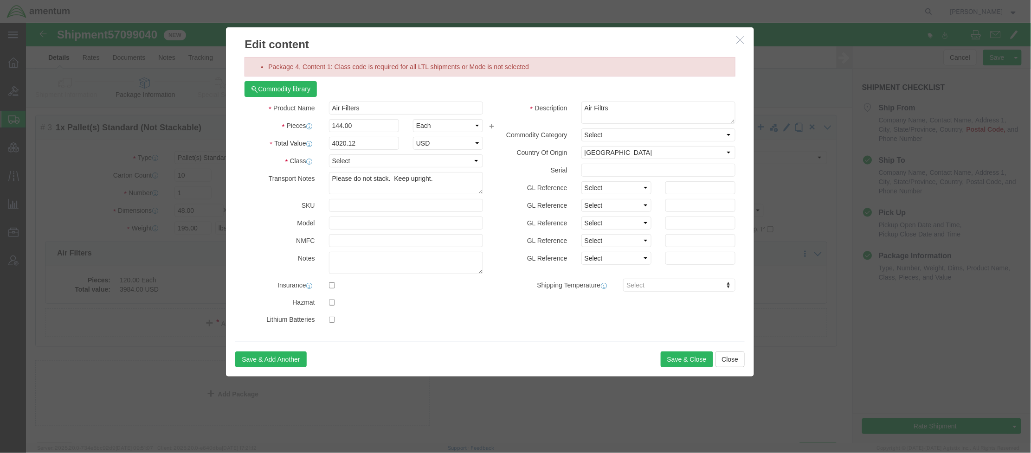
drag, startPoint x: 496, startPoint y: 27, endPoint x: 457, endPoint y: 17, distance: 40.0
click h3 "Edit content"
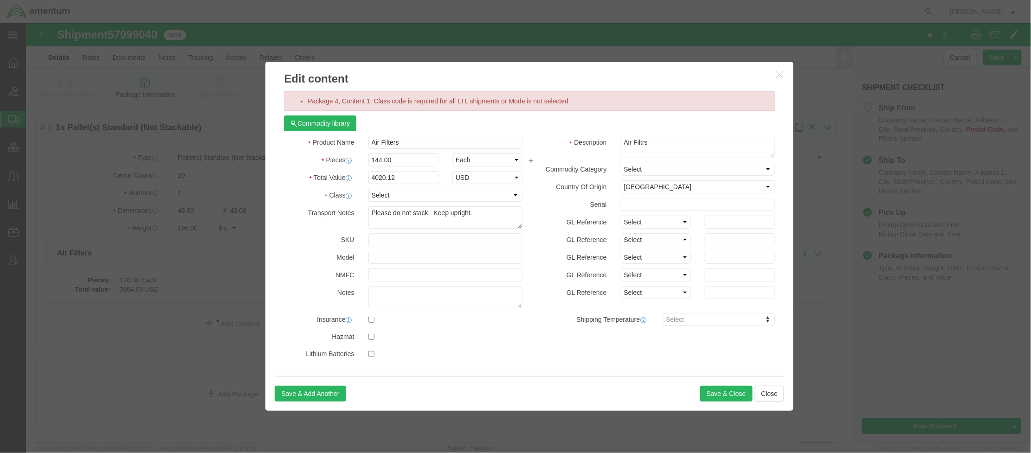
drag, startPoint x: 552, startPoint y: 14, endPoint x: 591, endPoint y: 49, distance: 52.6
click h3 "Edit content"
click select "Select 50 55 60 65 70 85 92.5 100 125 175 250 300 400"
select select "250"
click select "Select 50 55 60 65 70 85 92.5 100 125 175 250 300 400"
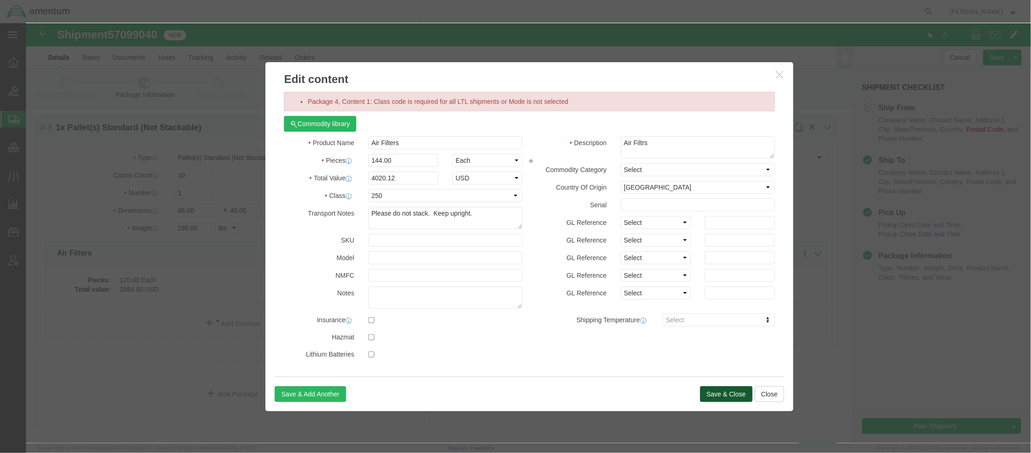
click button "Save & Close"
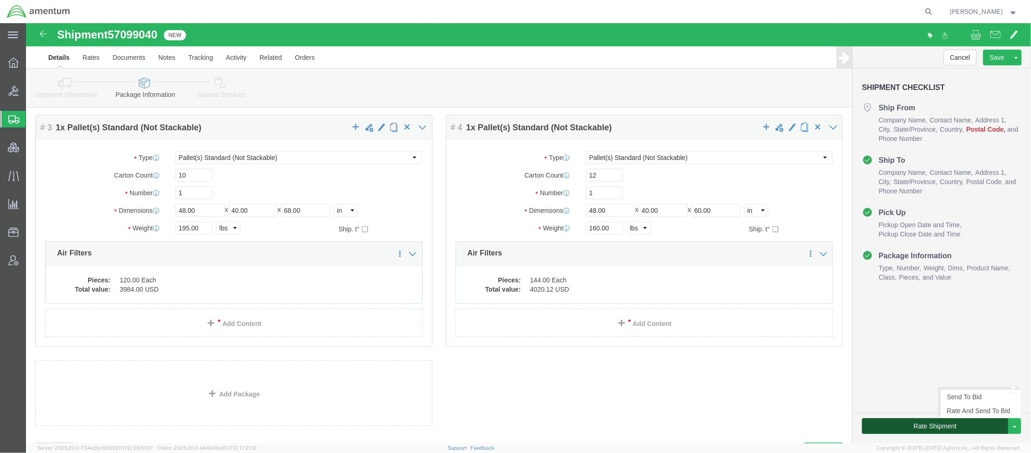
click button "Rate Shipment"
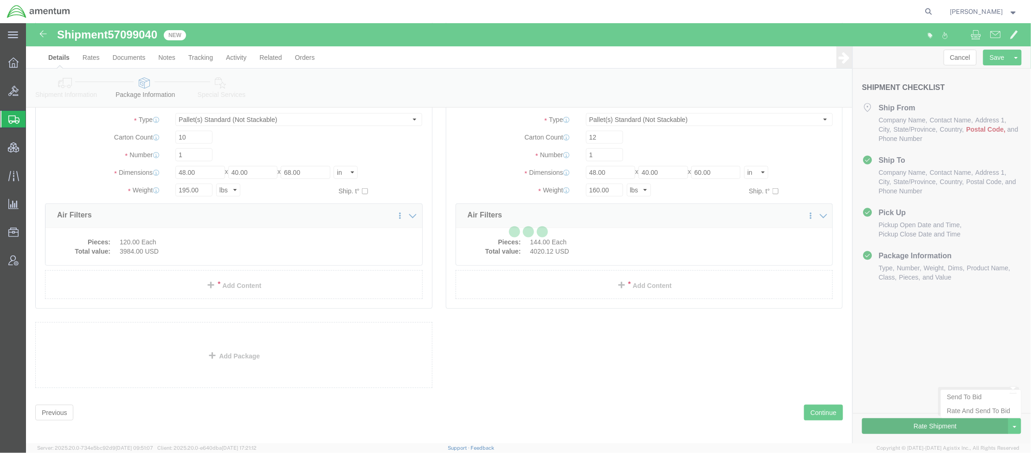
scroll to position [273, 0]
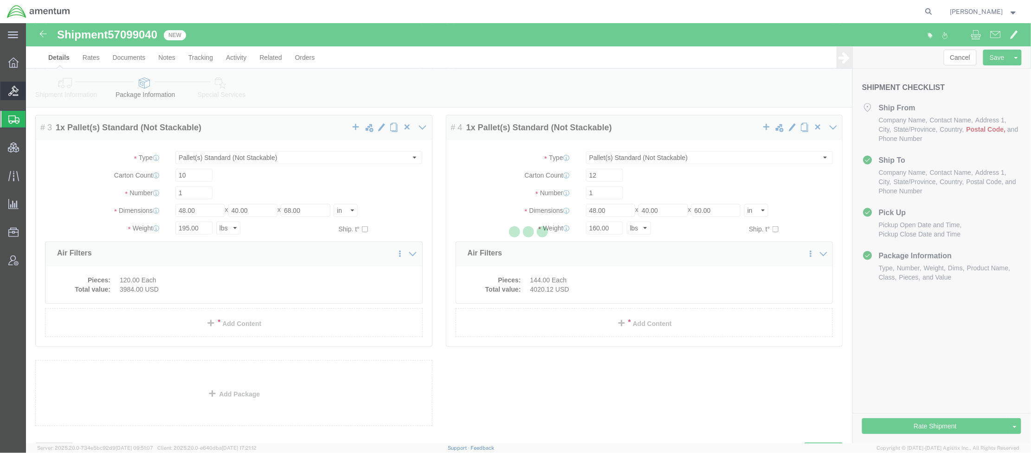
select select "67291"
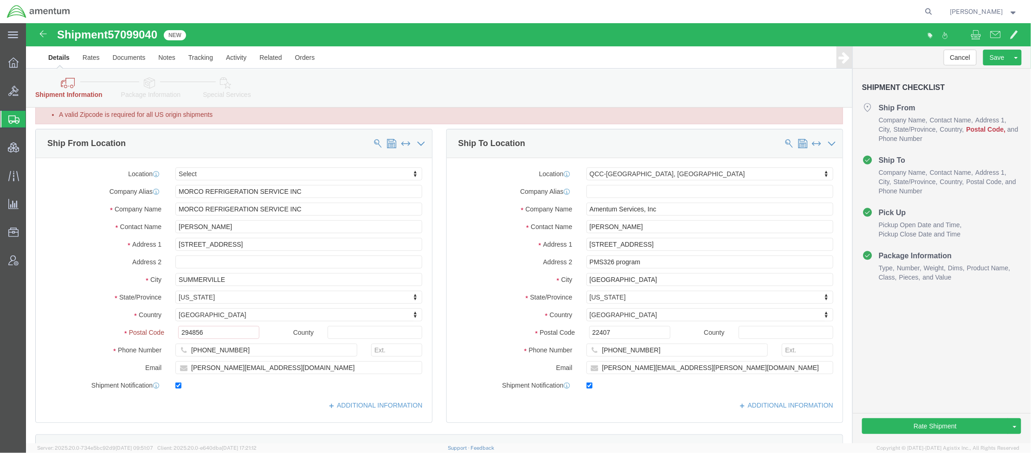
scroll to position [25, 0]
drag, startPoint x: 224, startPoint y: 224, endPoint x: 6, endPoint y: 211, distance: 217.5
click div "Ship From Location Location Select Select My Profile Location [PHONE_NUMBER] [P…"
drag, startPoint x: 225, startPoint y: 259, endPoint x: -85, endPoint y: 247, distance: 310.1
click html "Shipment 57099040 New Details Rates Documents Notes Tracking Activity Related O…"
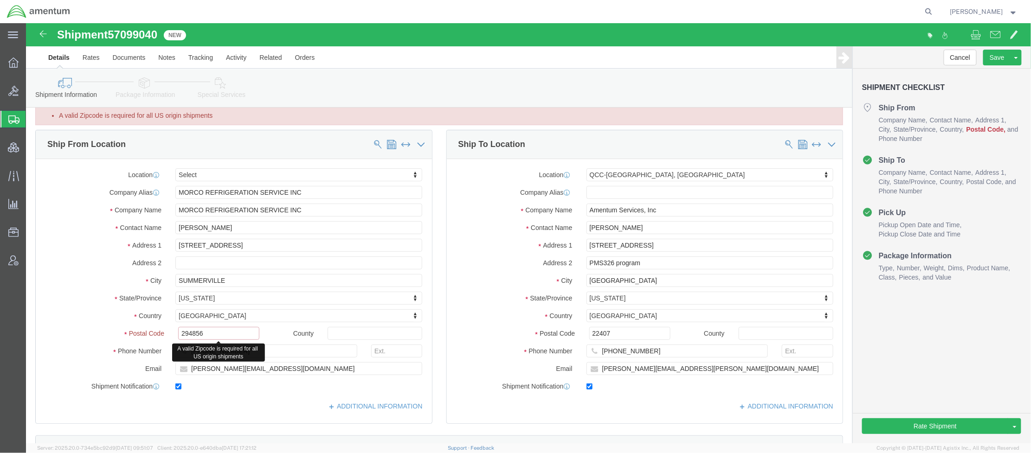
click input "294856"
drag, startPoint x: 199, startPoint y: 308, endPoint x: 13, endPoint y: 307, distance: 186.0
click div "Postal Code 294856 A valid Zipcode is required for all US origin shipments"
paste input "text"
type input "29486"
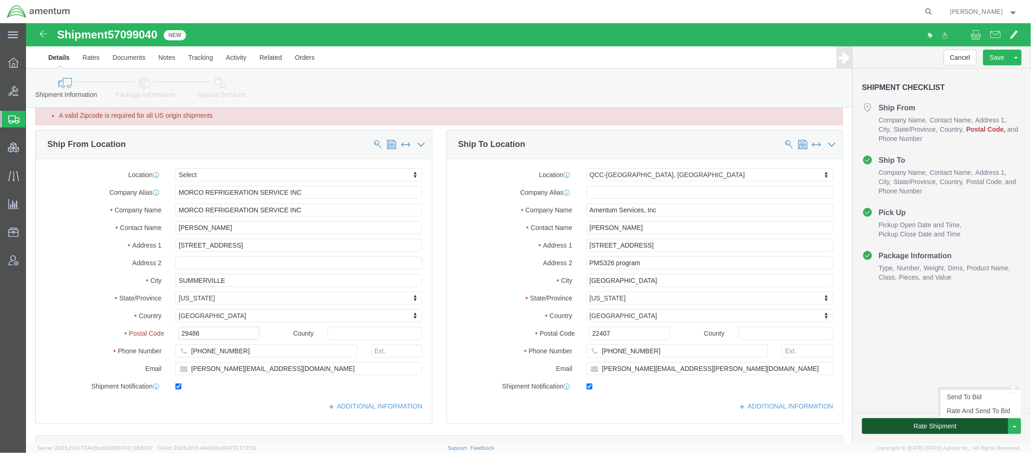
click button "Rate Shipment"
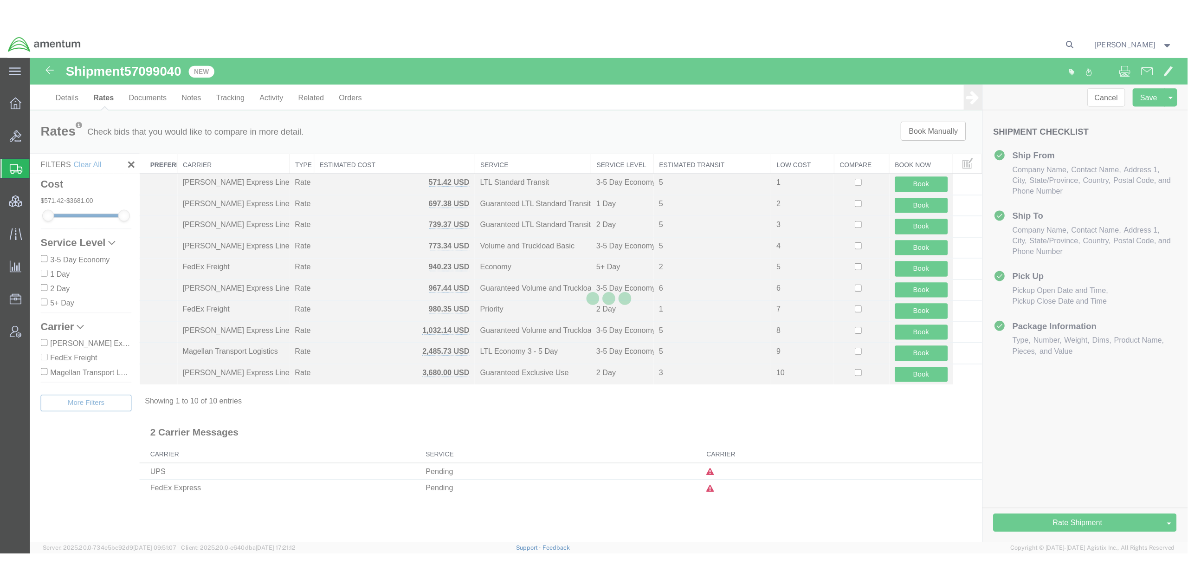
scroll to position [0, 0]
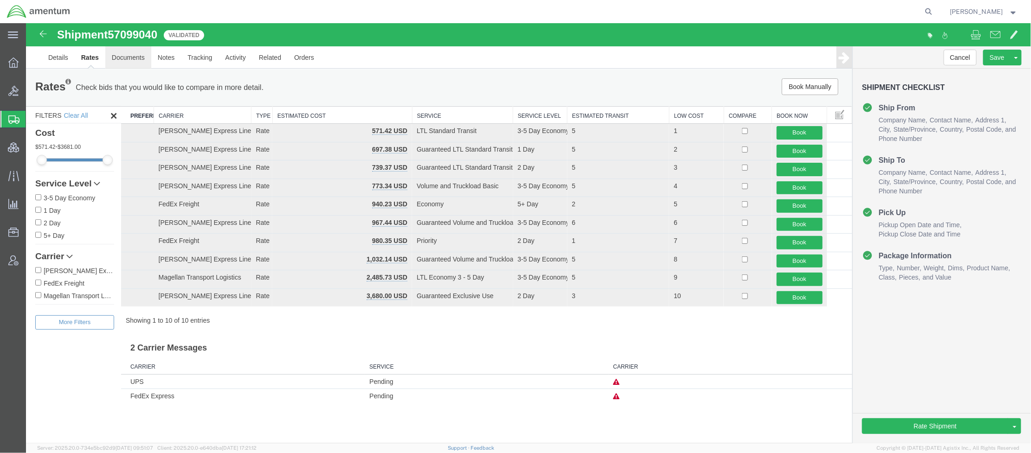
click at [133, 55] on link "Documents" at bounding box center [128, 57] width 46 height 22
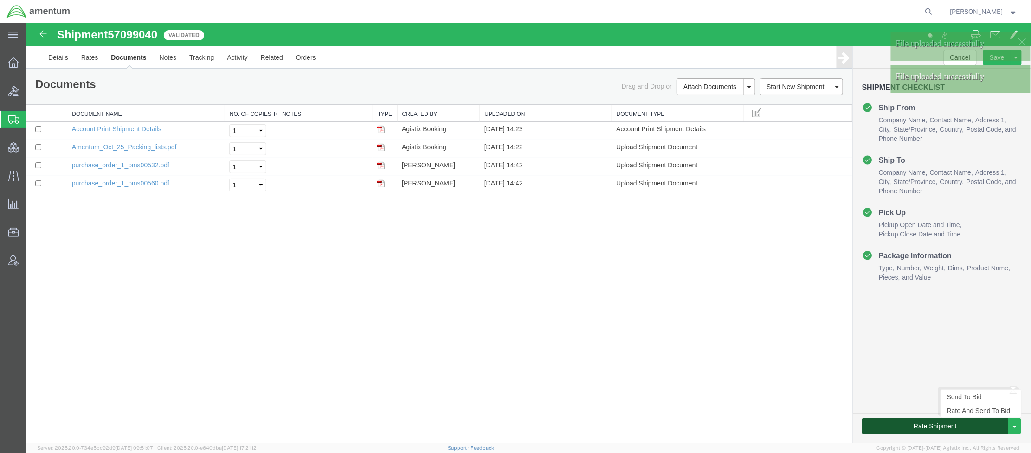
click at [955, 429] on button "Rate Shipment" at bounding box center [934, 426] width 146 height 16
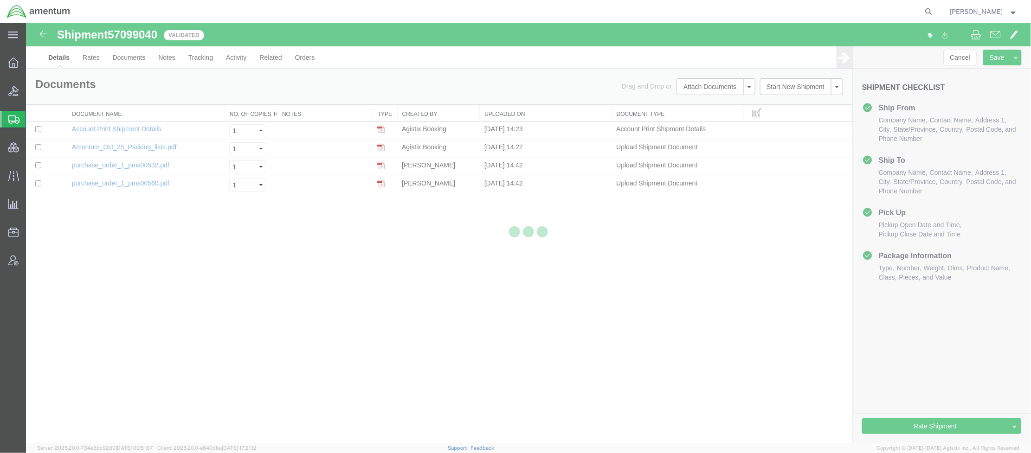
select select "67291"
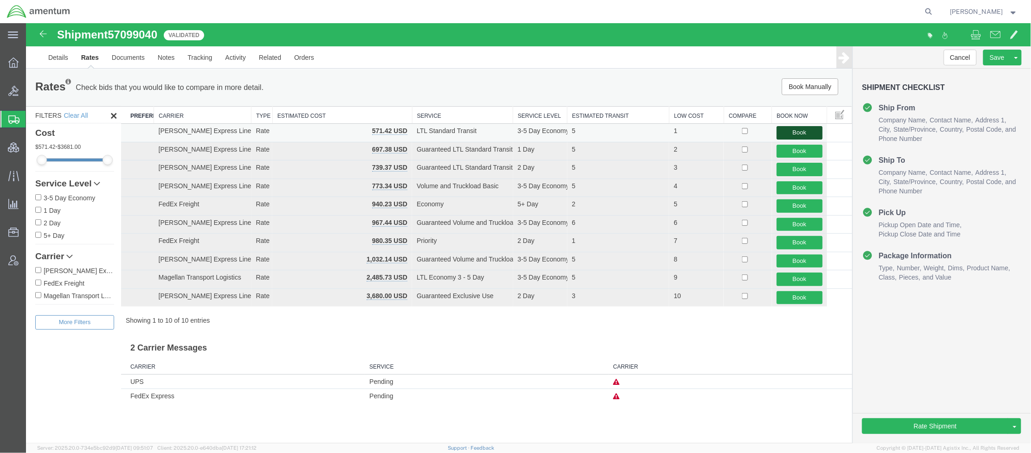
click at [804, 134] on button "Book" at bounding box center [799, 132] width 46 height 13
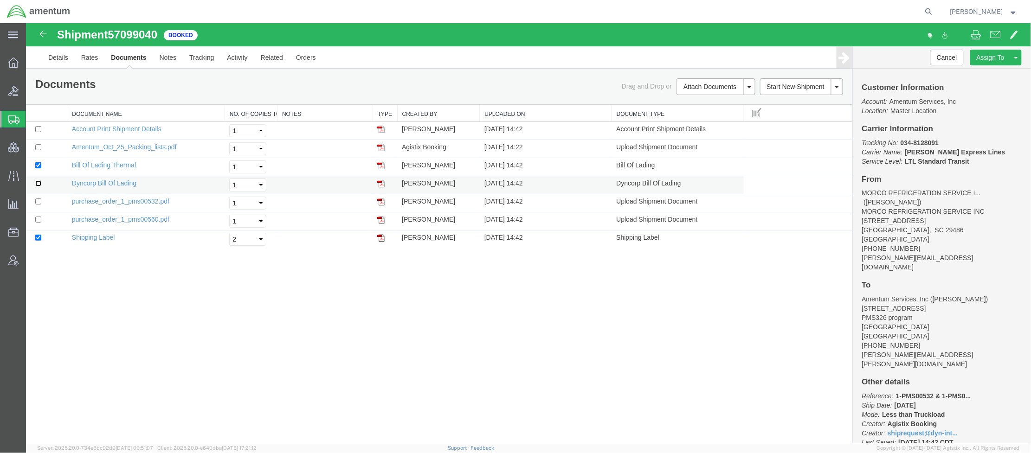
click at [39, 184] on input "checkbox" at bounding box center [38, 183] width 6 height 6
checkbox input "true"
drag, startPoint x: 36, startPoint y: 201, endPoint x: 36, endPoint y: 216, distance: 14.8
click at [36, 202] on input "checkbox" at bounding box center [38, 201] width 6 height 6
checkbox input "true"
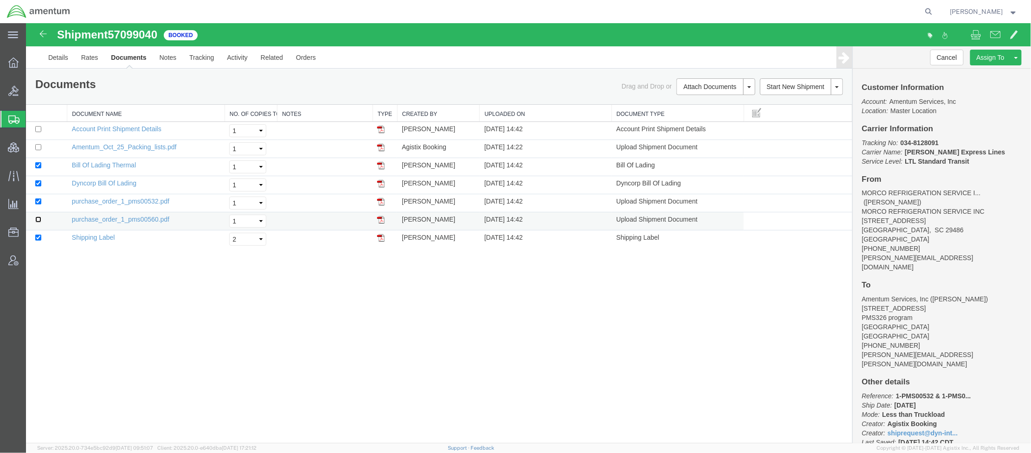
click at [37, 221] on input "checkbox" at bounding box center [38, 219] width 6 height 6
checkbox input "true"
click at [39, 204] on input "checkbox" at bounding box center [38, 201] width 6 height 6
checkbox input "false"
click at [38, 221] on input "checkbox" at bounding box center [38, 219] width 6 height 6
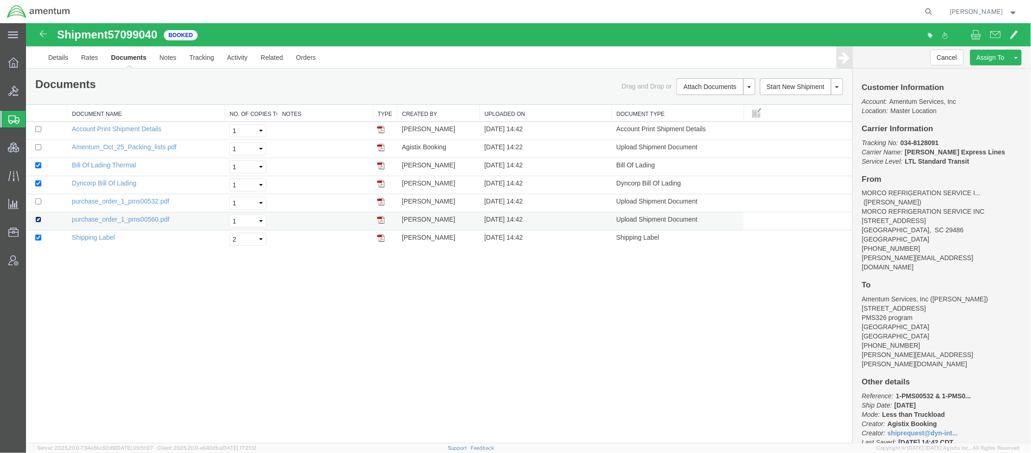
checkbox input "false"
click at [37, 244] on td at bounding box center [46, 239] width 41 height 18
click at [37, 240] on input "checkbox" at bounding box center [38, 237] width 6 height 6
checkbox input "false"
click at [35, 148] on input "checkbox" at bounding box center [38, 147] width 6 height 6
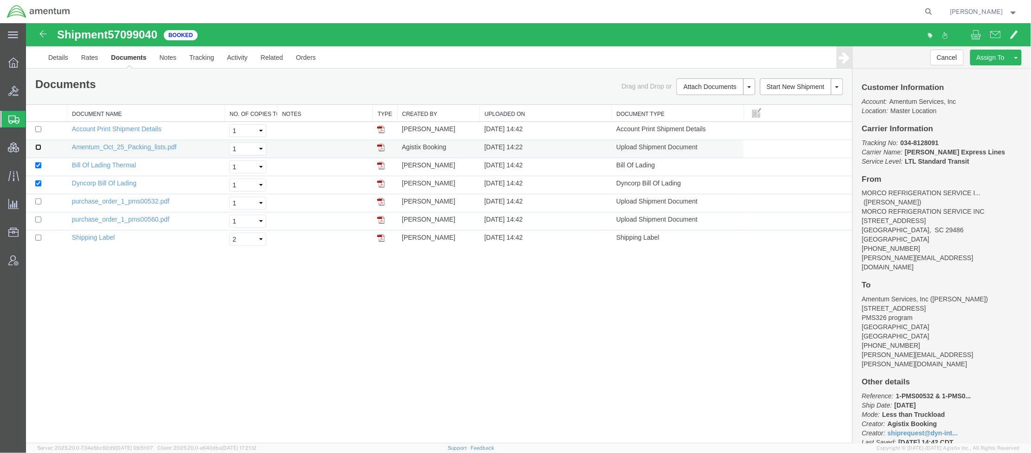
checkbox input "true"
click at [40, 238] on input "checkbox" at bounding box center [38, 237] width 6 height 6
checkbox input "true"
click at [250, 243] on select "Select 1 2 3 4 5" at bounding box center [247, 238] width 37 height 13
select select "4"
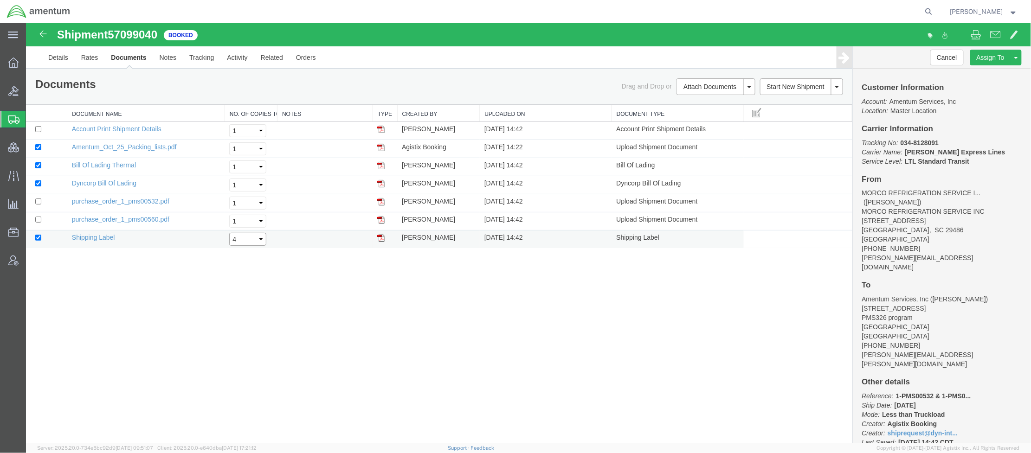
click at [229, 232] on select "Select 1 2 3 4 5" at bounding box center [247, 238] width 37 height 13
drag, startPoint x: 948, startPoint y: 141, endPoint x: 898, endPoint y: 143, distance: 49.7
click at [898, 143] on p "Tracking No: 034-8128091 Carrier Name: [PERSON_NAME] Express Lines [PERSON_NAME…" at bounding box center [941, 152] width 160 height 28
copy b "034-8128091"
click at [709, 104] on link "Print Documents" at bounding box center [714, 102] width 81 height 14
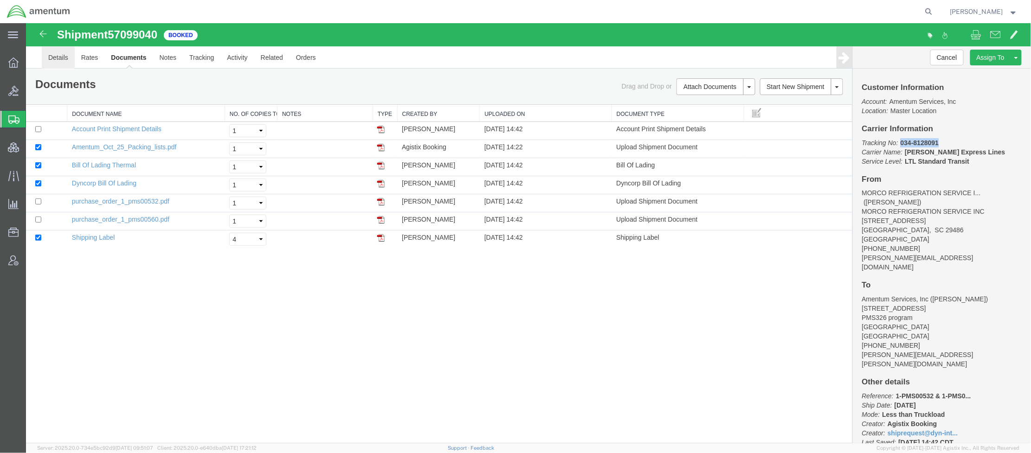
click at [66, 58] on link "Details" at bounding box center [57, 57] width 33 height 22
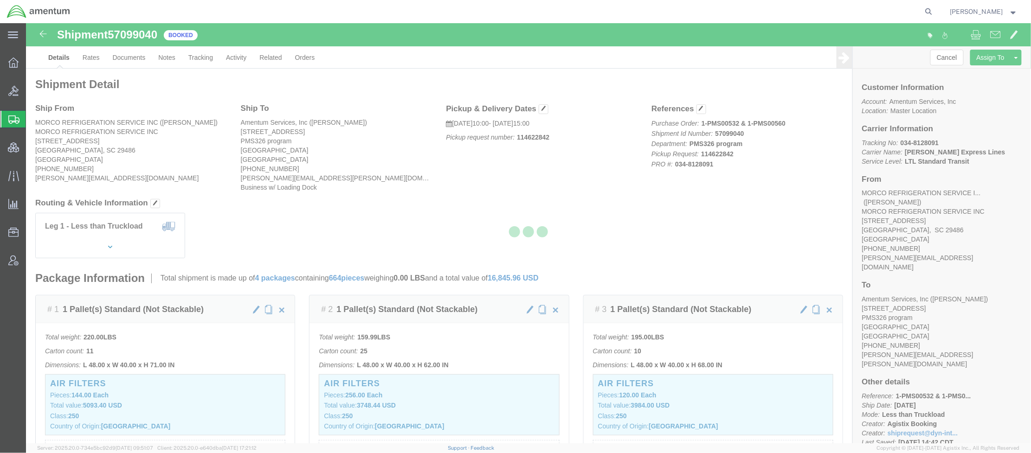
click at [873, 150] on div at bounding box center [528, 233] width 1005 height 420
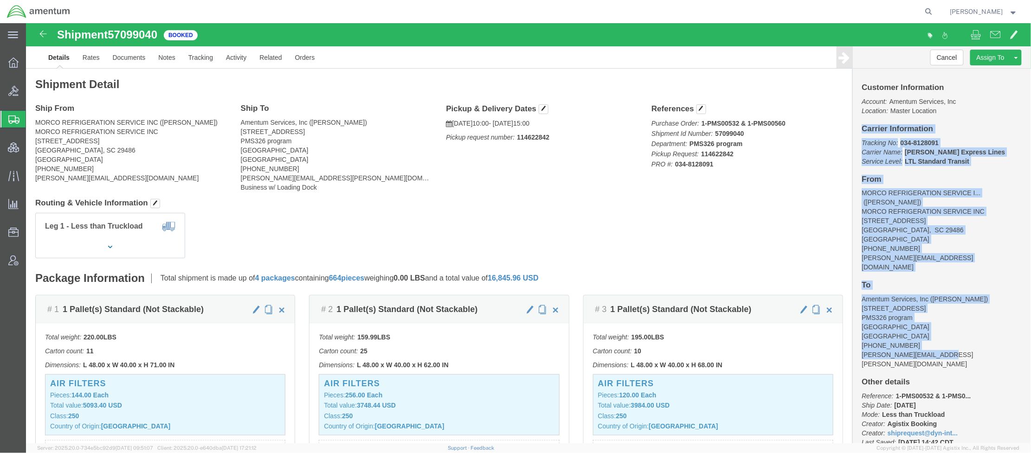
drag, startPoint x: 831, startPoint y: 107, endPoint x: 957, endPoint y: 319, distance: 246.6
click div "Customer Information Account: Amentum Services, Inc Location: Master Location C…"
copy div "Carrier Information Tracking No: 034-8128091 Carrier Name: [PERSON_NAME] Expres…"
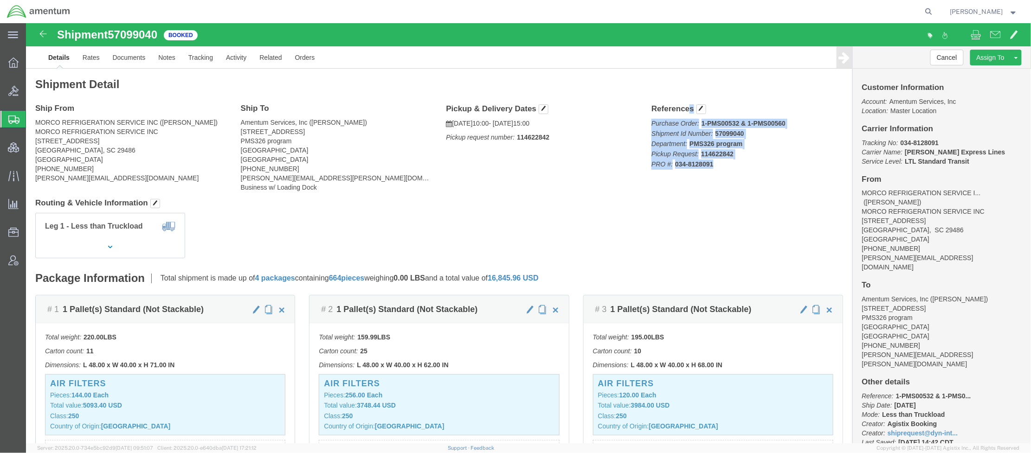
drag, startPoint x: 617, startPoint y: 84, endPoint x: 695, endPoint y: 155, distance: 105.4
click div "Ship From MORCO REFRIGERATION SERVICE INC ([PERSON_NAME]) MORCO REFRIGERATION S…"
copy div "References Purchase Order: 1-PMS00532 & 1-PMS00560 Shipment Id Number: 57099040…"
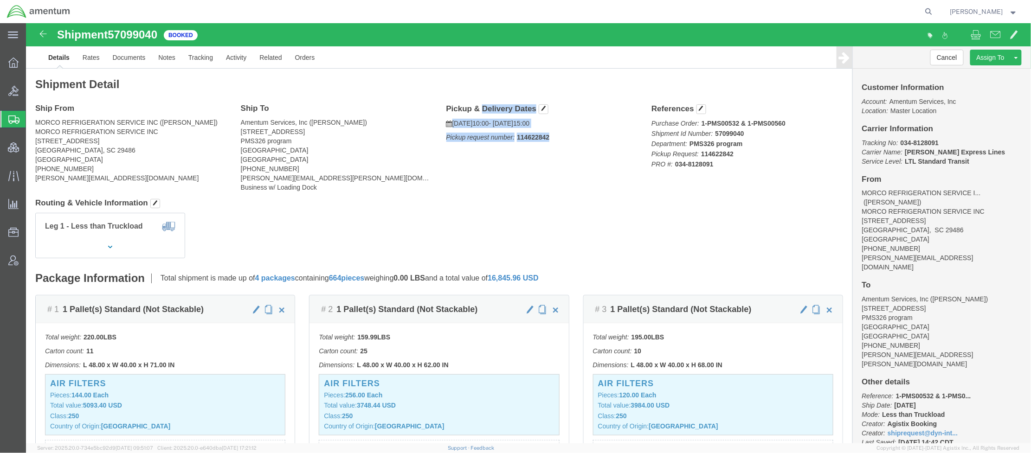
drag, startPoint x: 412, startPoint y: 86, endPoint x: 539, endPoint y: 115, distance: 129.9
click div "Pickup & Delivery Dates [DATE] 10:00 - [DATE] 15:00 Pickup request number: 1146…"
copy div "Pickup & Delivery Dates [DATE] 10:00 - [DATE] 15:00 Pickup request number: 1146…"
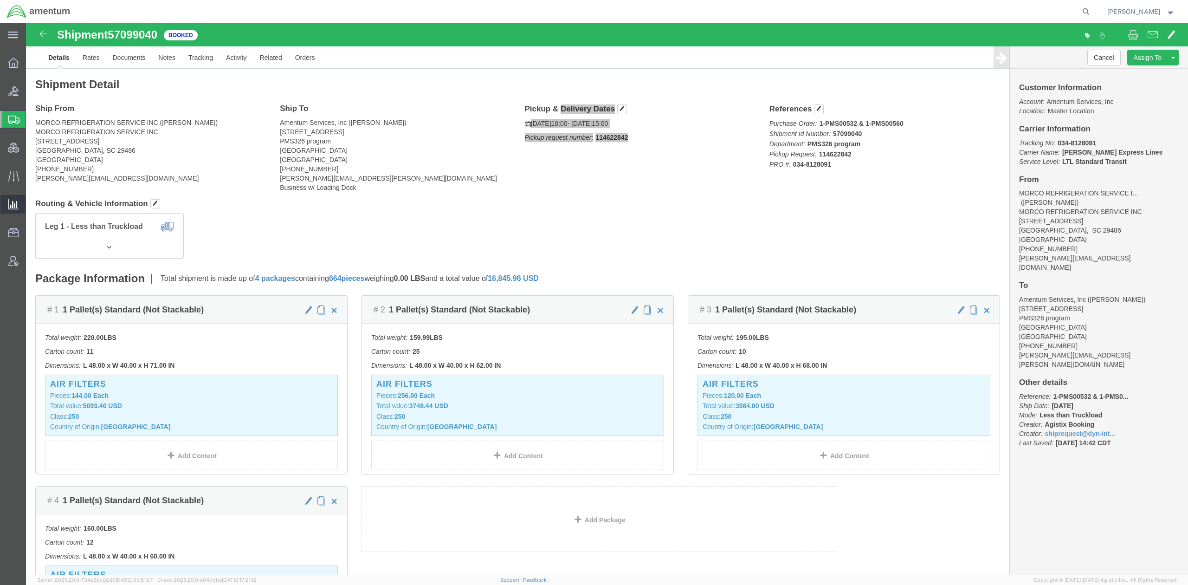
click at [0, 0] on span "Saved Reports" at bounding box center [0, 0] width 0 height 0
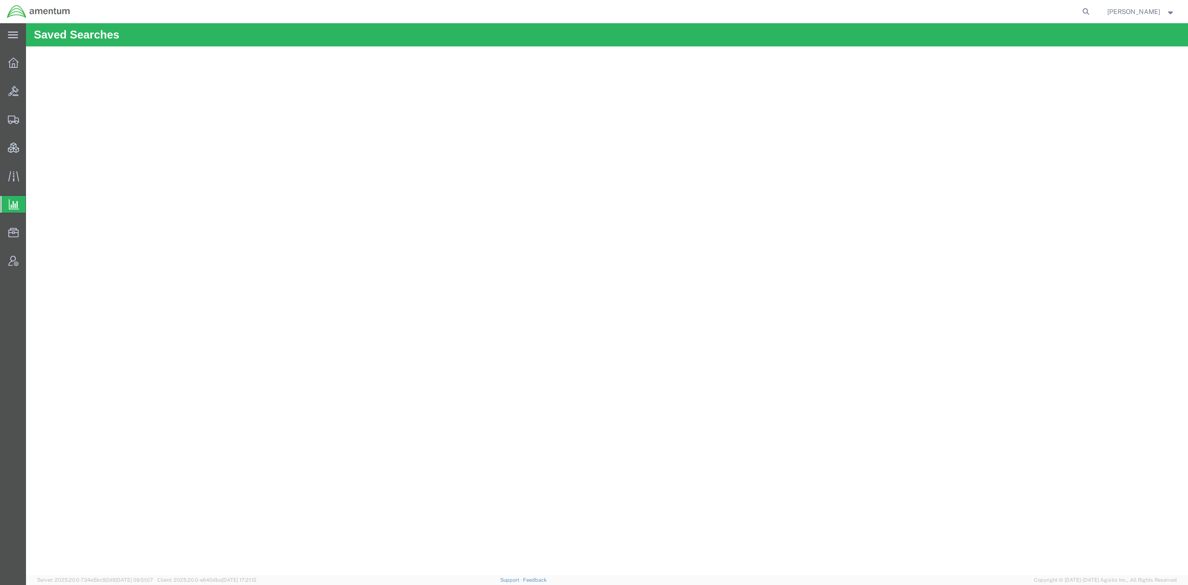
click at [0, 0] on span "Ad Hoc Reports" at bounding box center [0, 0] width 0 height 0
click at [1171, 10] on strong "button" at bounding box center [1170, 11] width 8 height 3
click at [1121, 67] on link "Logout" at bounding box center [1141, 66] width 82 height 16
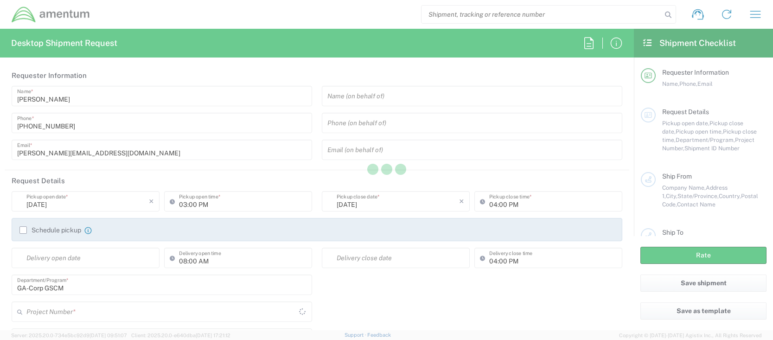
type input "United States"
type input "ADMN.600294.MHMGT"
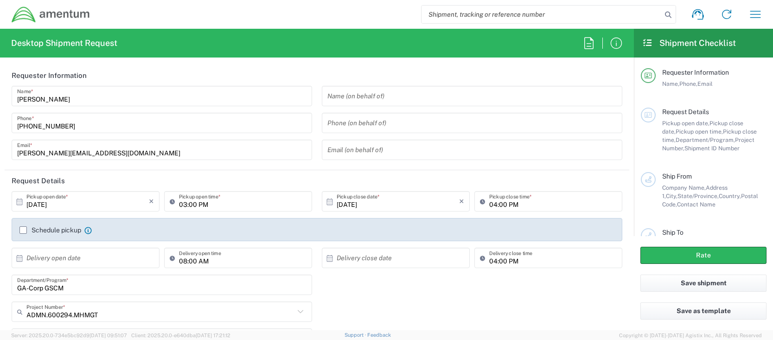
click at [753, 18] on icon "button" at bounding box center [756, 14] width 11 height 7
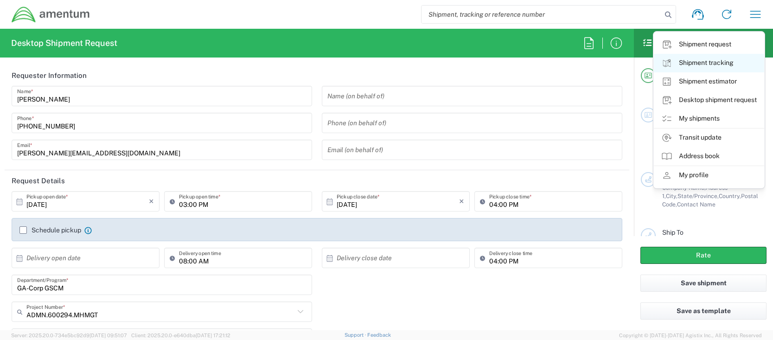
click at [734, 62] on link "Shipment tracking" at bounding box center [709, 63] width 110 height 19
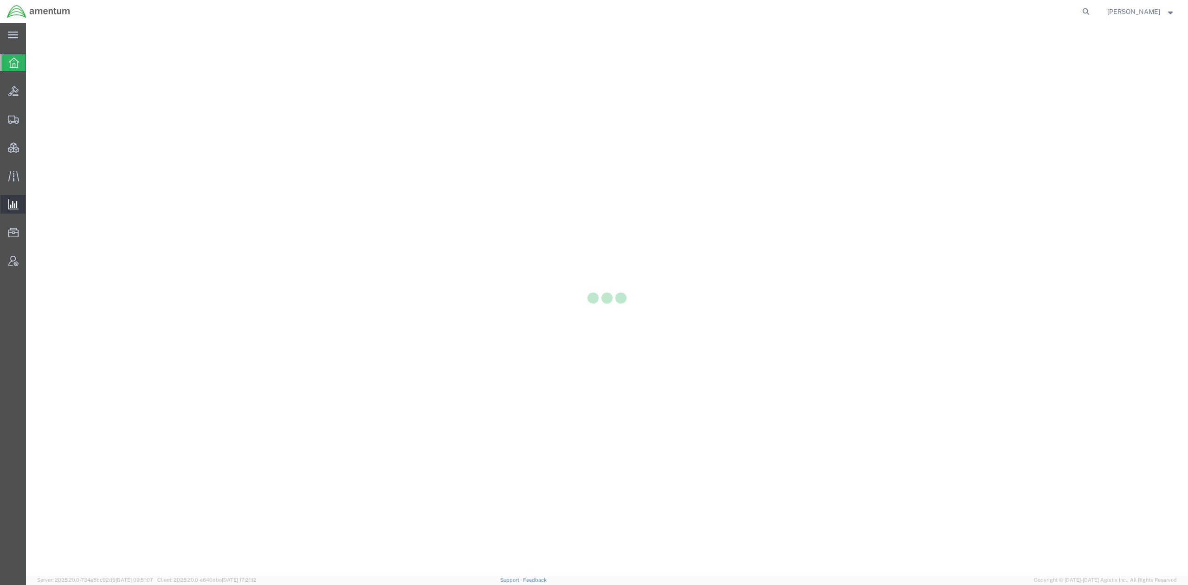
click at [23, 206] on div at bounding box center [13, 204] width 26 height 19
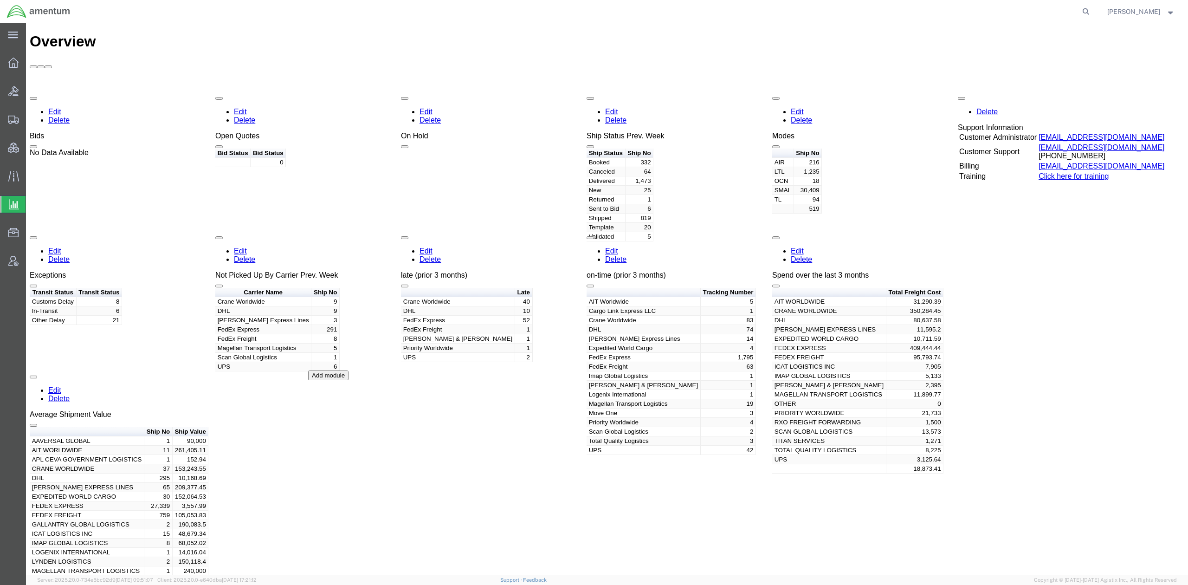
click at [0, 0] on span "Saved Reports" at bounding box center [0, 0] width 0 height 0
